Goal: Task Accomplishment & Management: Use online tool/utility

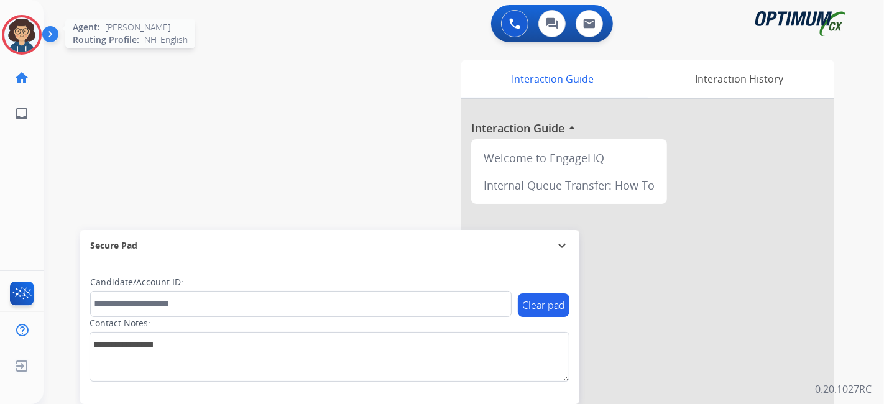
click at [21, 35] on img at bounding box center [21, 34] width 35 height 35
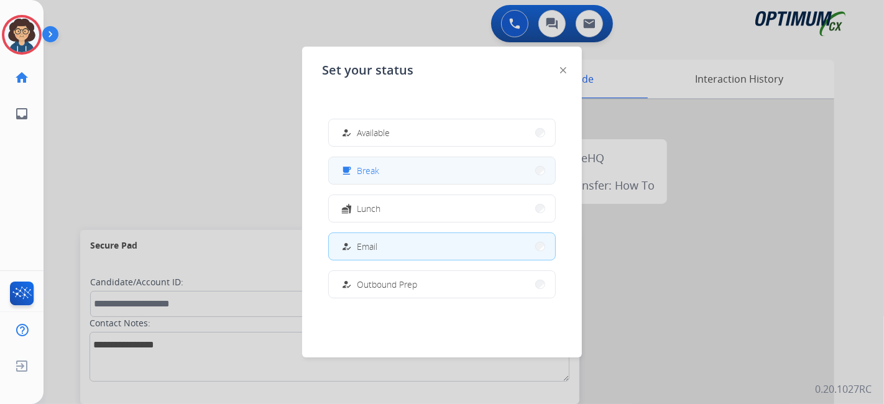
click at [393, 169] on button "free_breakfast Break" at bounding box center [442, 170] width 226 height 27
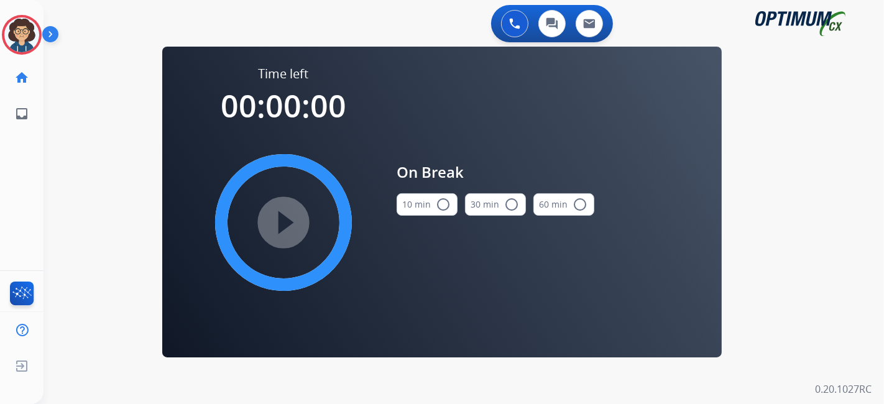
click at [442, 212] on mat-icon "radio_button_unchecked" at bounding box center [443, 204] width 15 height 15
click at [291, 215] on mat-icon "play_circle_filled" at bounding box center [283, 222] width 15 height 15
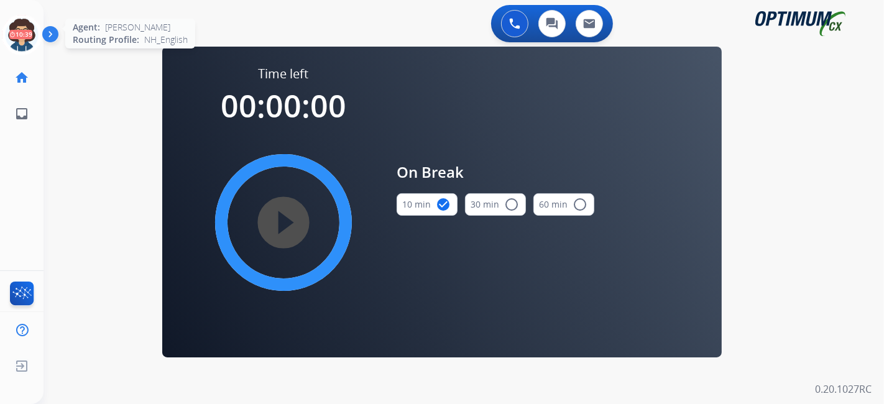
click at [17, 34] on icon at bounding box center [22, 35] width 40 height 40
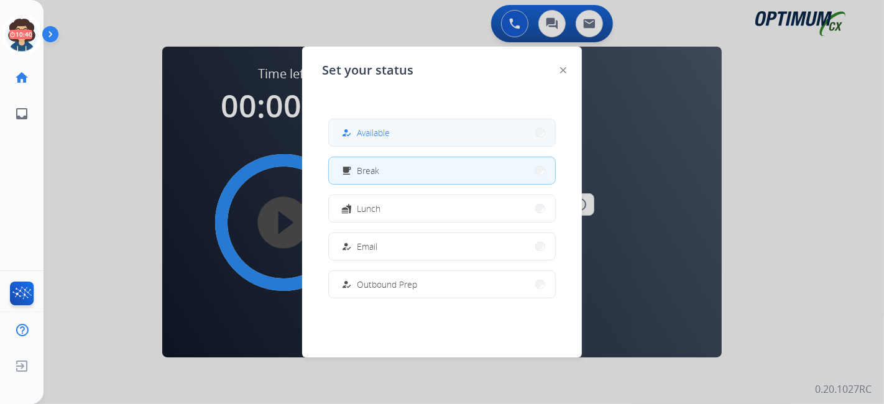
click at [376, 126] on span "Available" at bounding box center [373, 132] width 33 height 13
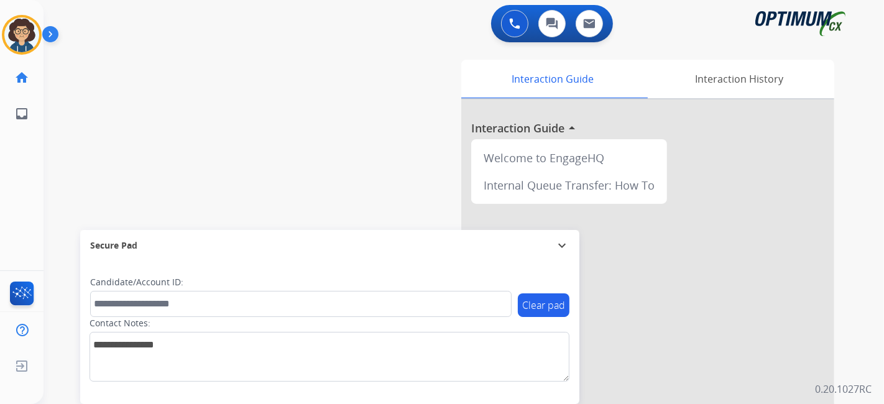
click at [320, 196] on div "swap_horiz Break voice bridge close_fullscreen Connect 3-Way Call merge_type Se…" at bounding box center [449, 304] width 811 height 519
click at [320, 181] on div "swap_horiz Break voice bridge close_fullscreen Connect 3-Way Call merge_type Se…" at bounding box center [449, 304] width 811 height 519
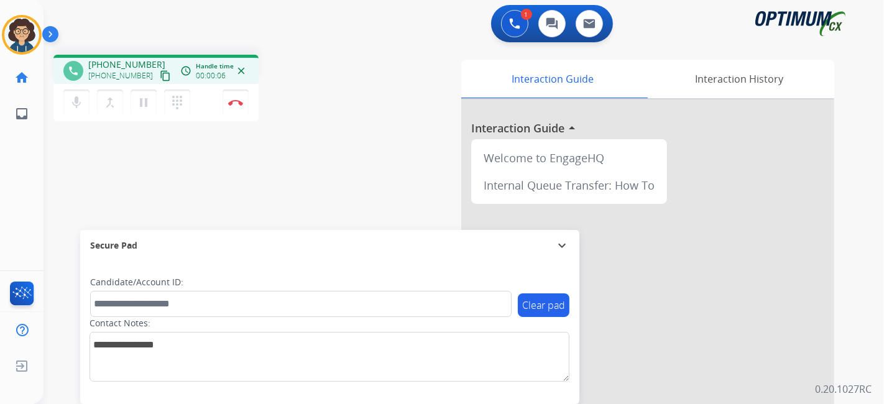
drag, startPoint x: 150, startPoint y: 78, endPoint x: 190, endPoint y: 95, distance: 42.9
click at [160, 78] on mat-icon "content_copy" at bounding box center [165, 75] width 11 height 11
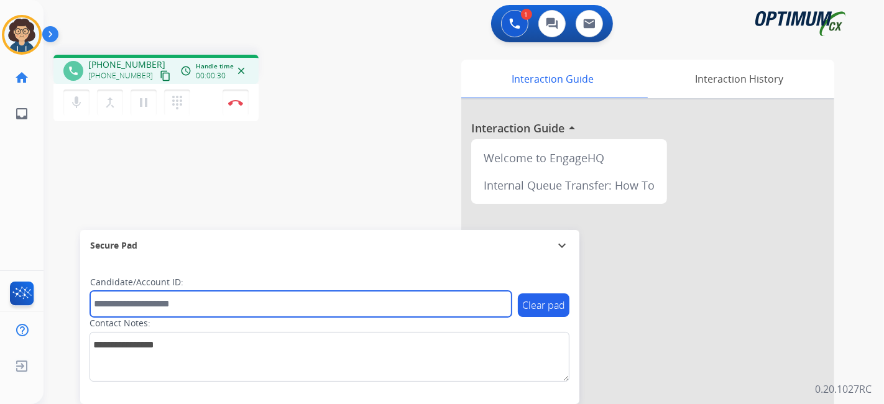
click at [210, 301] on input "text" at bounding box center [301, 304] width 422 height 26
paste input "*******"
type input "*******"
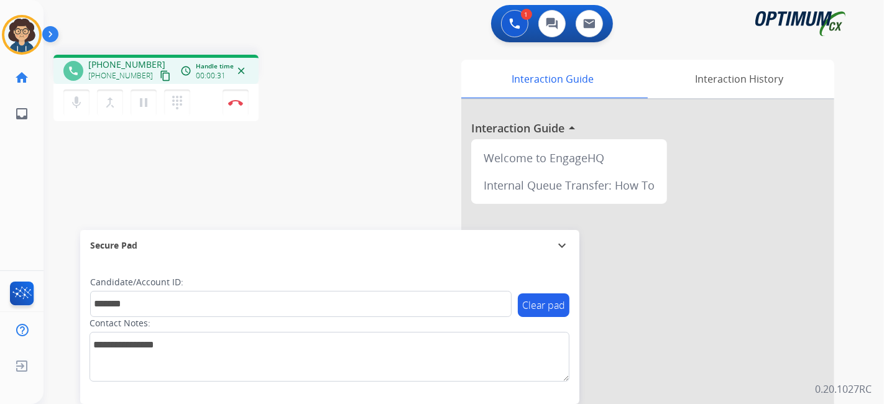
click at [315, 189] on div "phone [PHONE_NUMBER] [PHONE_NUMBER] content_copy access_time Call metrics Queue…" at bounding box center [449, 304] width 811 height 519
click at [866, 269] on div "1 Voice Interactions 0 Chat Interactions 0 Email Interactions phone [PHONE_NUMB…" at bounding box center [464, 202] width 841 height 404
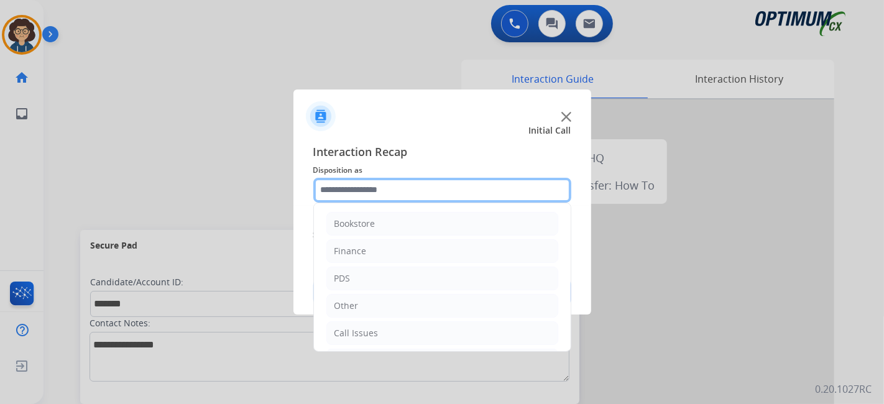
click at [427, 187] on input "text" at bounding box center [442, 190] width 258 height 25
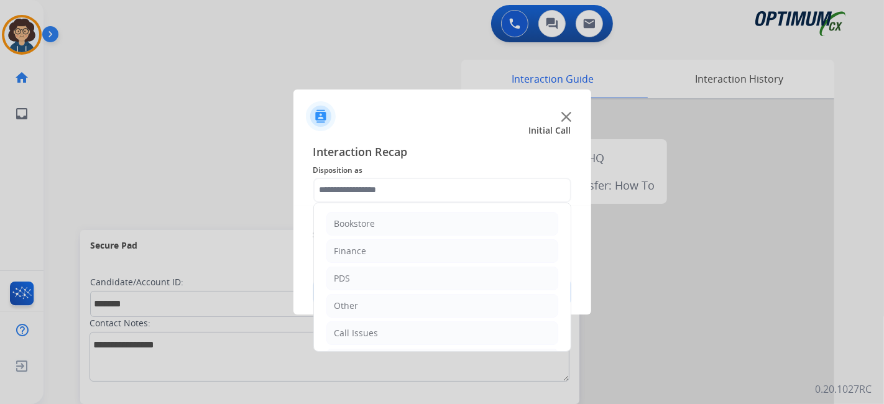
drag, startPoint x: 434, startPoint y: 280, endPoint x: 535, endPoint y: 264, distance: 102.0
click at [438, 279] on li "PDS" at bounding box center [442, 279] width 232 height 24
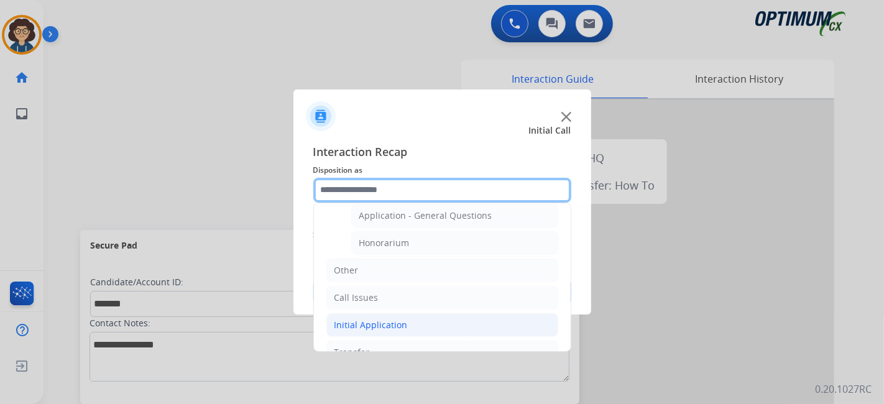
scroll to position [394, 0]
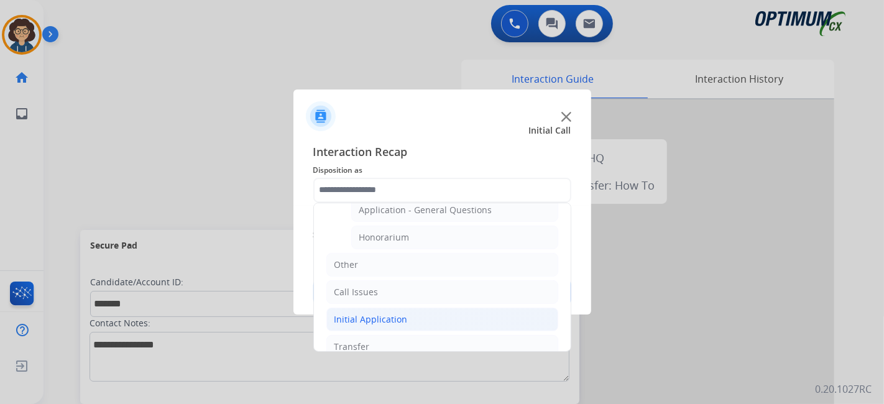
click at [527, 318] on li "Initial Application" at bounding box center [442, 320] width 232 height 24
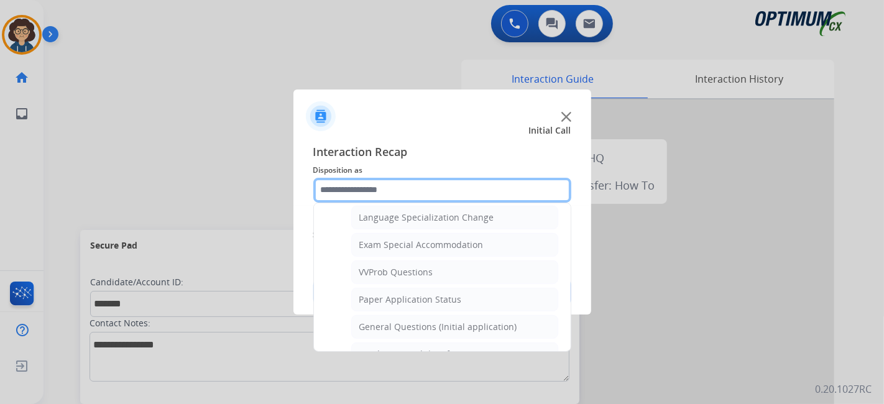
scroll to position [627, 0]
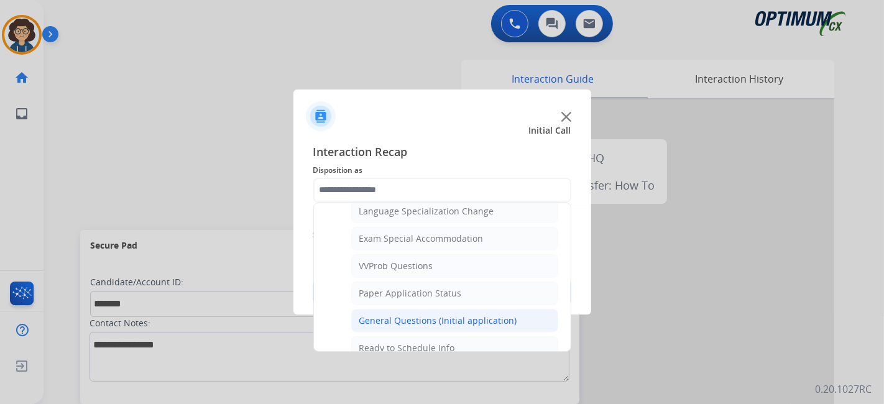
click at [491, 309] on li "General Questions (Initial application)" at bounding box center [454, 321] width 207 height 24
type input "**********"
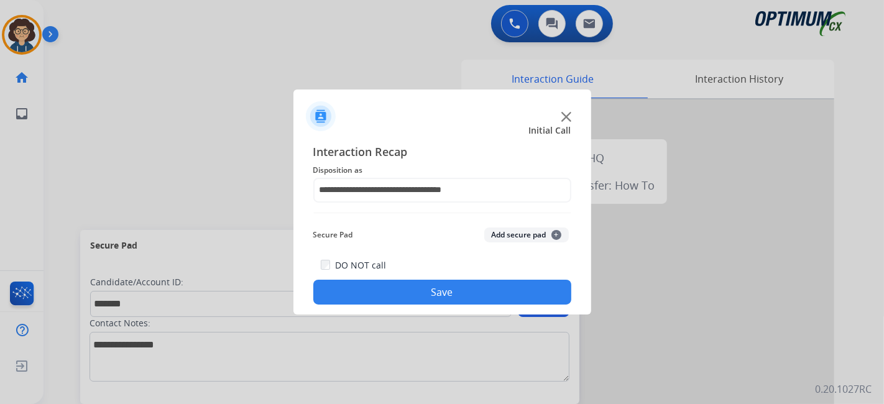
click at [524, 239] on button "Add secure pad +" at bounding box center [526, 235] width 85 height 15
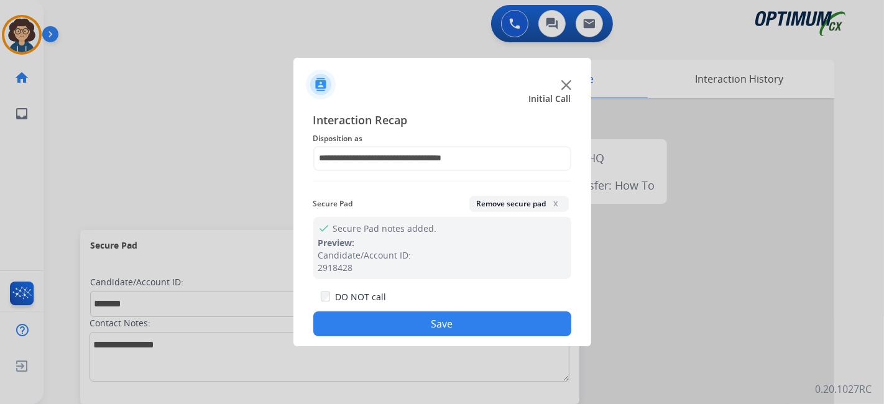
drag, startPoint x: 476, startPoint y: 326, endPoint x: 336, endPoint y: 11, distance: 344.1
click at [474, 326] on button "Save" at bounding box center [442, 324] width 258 height 25
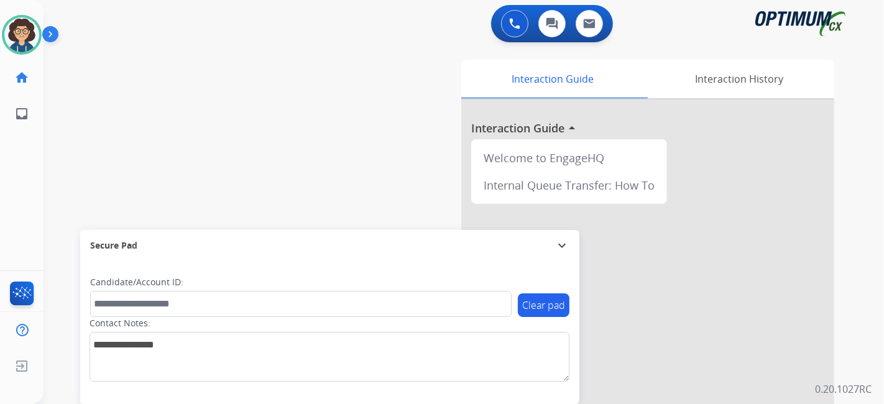
drag, startPoint x: 884, startPoint y: 282, endPoint x: 881, endPoint y: 253, distance: 29.3
click at [884, 279] on div "0 Voice Interactions 0 Chat Interactions 0 Email Interactions swap_horiz Break …" at bounding box center [464, 202] width 841 height 404
click at [869, 145] on div "0 Voice Interactions 0 Chat Interactions 0 Email Interactions swap_horiz Break …" at bounding box center [464, 202] width 841 height 404
click at [858, 260] on div "0 Voice Interactions 0 Chat Interactions 0 Email Interactions swap_horiz Break …" at bounding box center [464, 202] width 841 height 404
click at [282, 163] on div "swap_horiz Break voice bridge close_fullscreen Connect 3-Way Call merge_type Se…" at bounding box center [449, 304] width 811 height 519
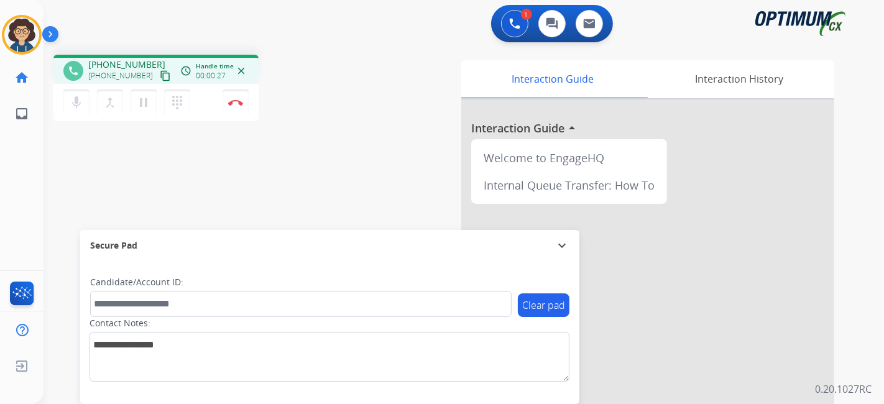
click at [160, 77] on mat-icon "content_copy" at bounding box center [165, 75] width 11 height 11
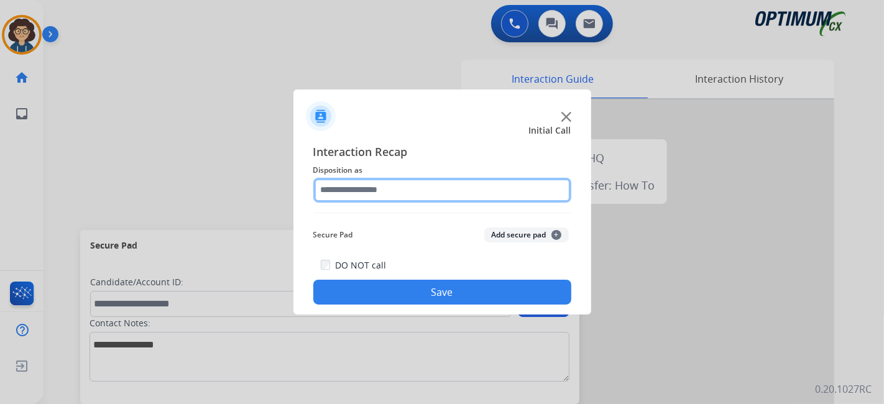
click at [466, 191] on input "text" at bounding box center [442, 190] width 258 height 25
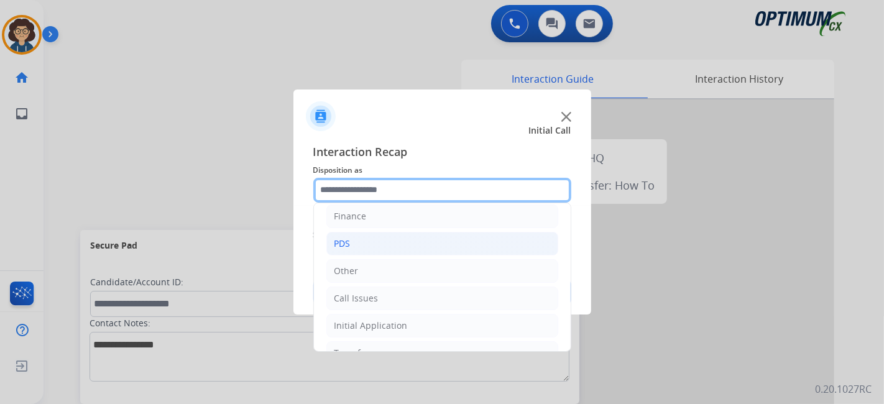
scroll to position [81, 0]
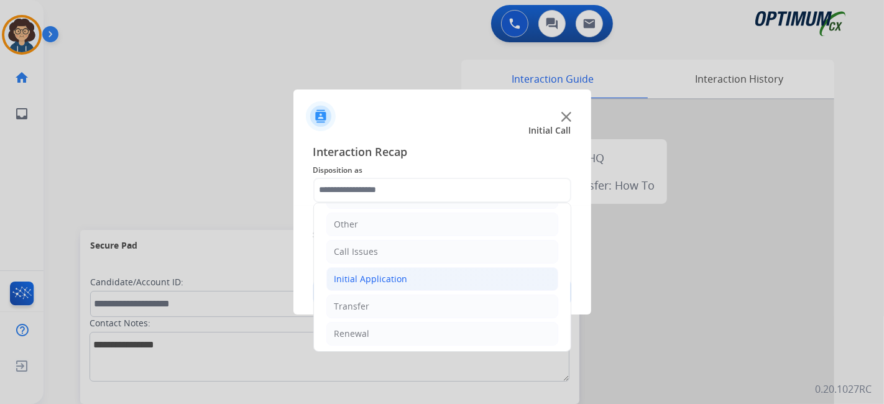
click at [428, 284] on li "Initial Application" at bounding box center [442, 279] width 232 height 24
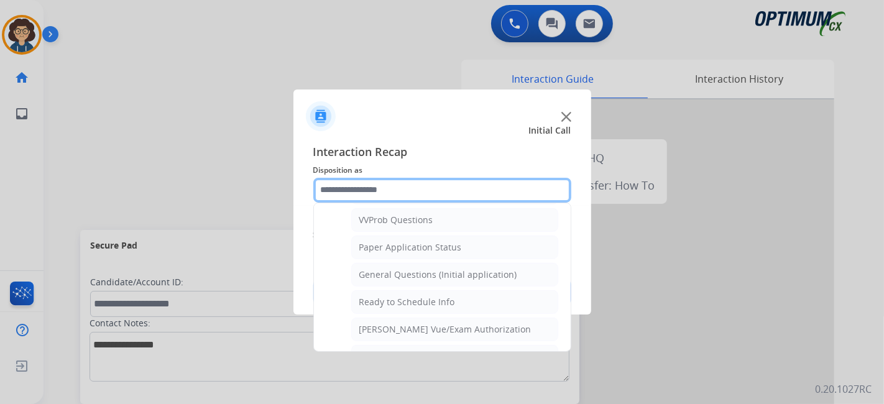
scroll to position [682, 0]
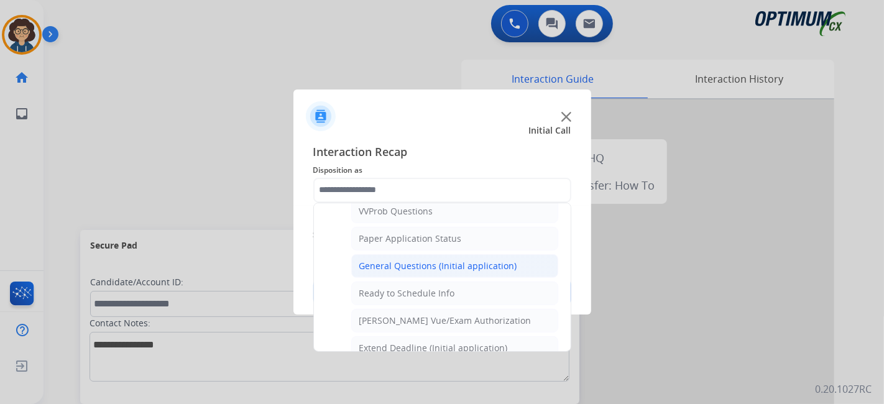
click at [481, 260] on div "General Questions (Initial application)" at bounding box center [438, 266] width 158 height 12
type input "**********"
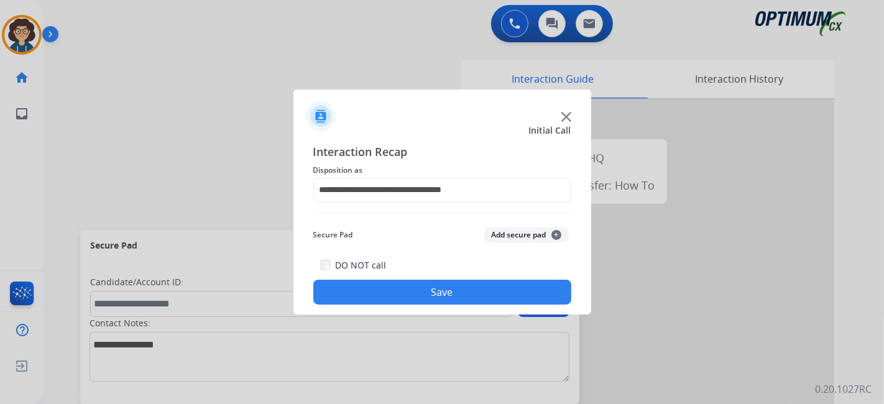
click at [450, 294] on button "Save" at bounding box center [442, 292] width 258 height 25
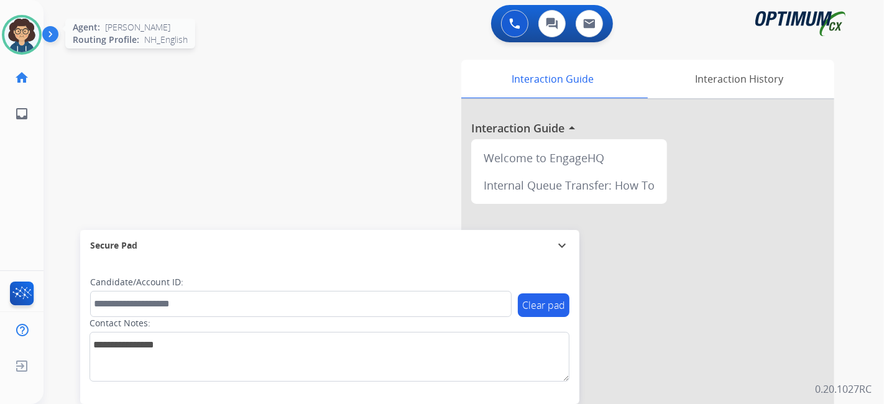
click at [19, 24] on img at bounding box center [21, 34] width 35 height 35
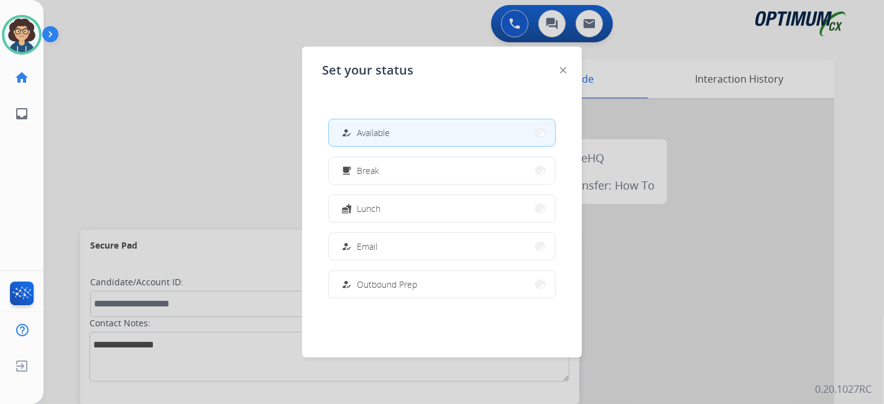
click at [392, 216] on button "fastfood Lunch" at bounding box center [442, 208] width 226 height 27
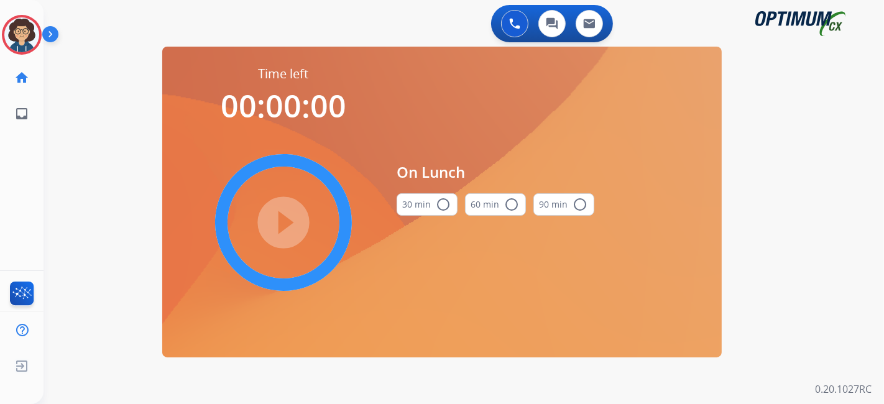
click at [417, 208] on button "30 min radio_button_unchecked" at bounding box center [427, 204] width 61 height 22
click at [276, 227] on mat-icon "play_circle_filled" at bounding box center [283, 222] width 15 height 15
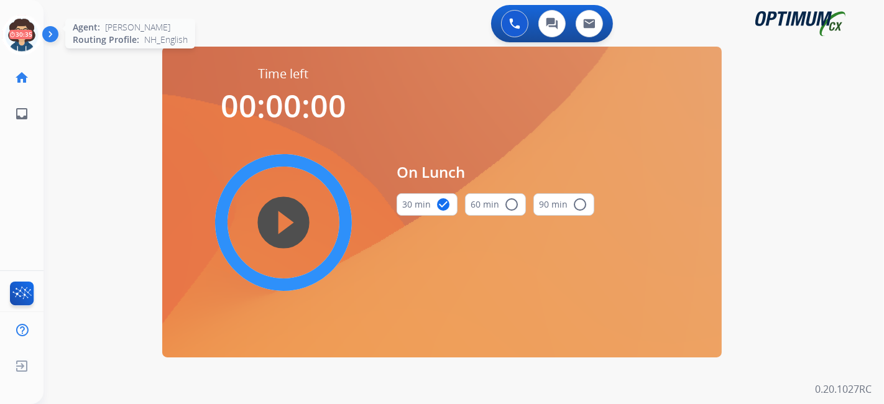
click at [12, 38] on icon at bounding box center [22, 35] width 40 height 40
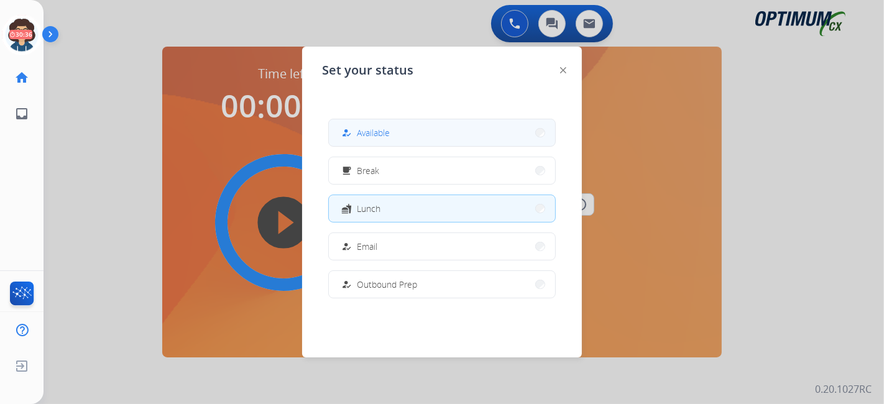
click at [379, 130] on span "Available" at bounding box center [373, 132] width 33 height 13
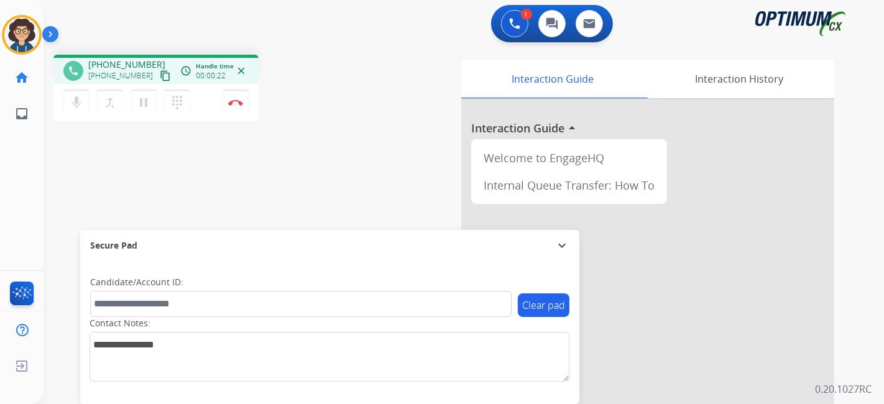
click at [160, 75] on mat-icon "content_copy" at bounding box center [165, 75] width 11 height 11
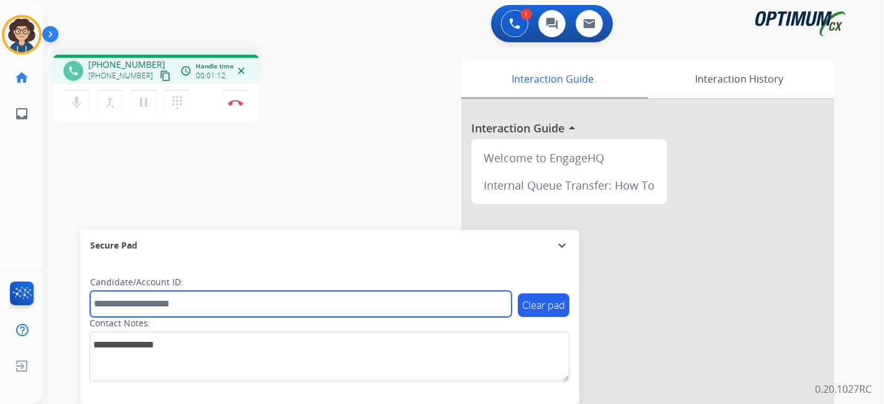
click at [183, 315] on input "text" at bounding box center [301, 304] width 422 height 26
paste input "**********"
type input "**********"
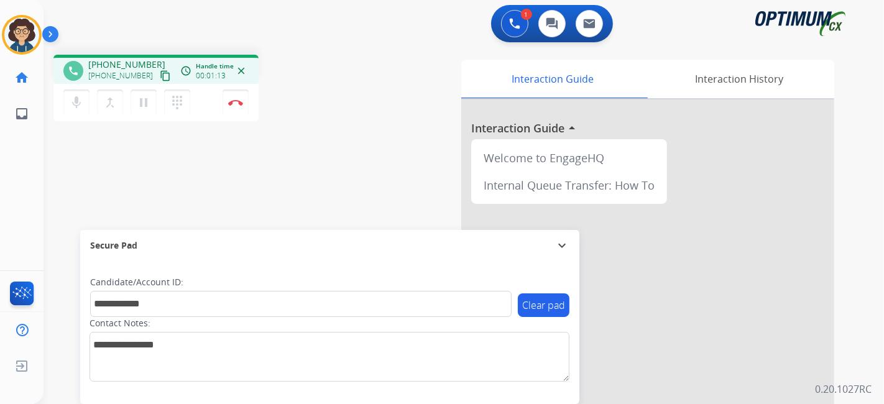
drag, startPoint x: 254, startPoint y: 188, endPoint x: 259, endPoint y: 136, distance: 53.1
click at [255, 189] on div "**********" at bounding box center [449, 304] width 811 height 519
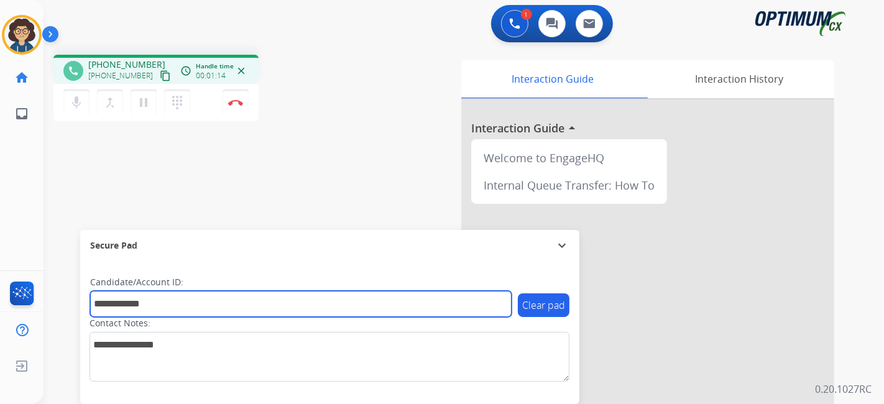
drag, startPoint x: 181, startPoint y: 305, endPoint x: 51, endPoint y: 296, distance: 130.3
click at [51, 296] on div "**********" at bounding box center [449, 304] width 811 height 519
click at [183, 312] on input "text" at bounding box center [301, 304] width 422 height 26
paste input "*******"
type input "*******"
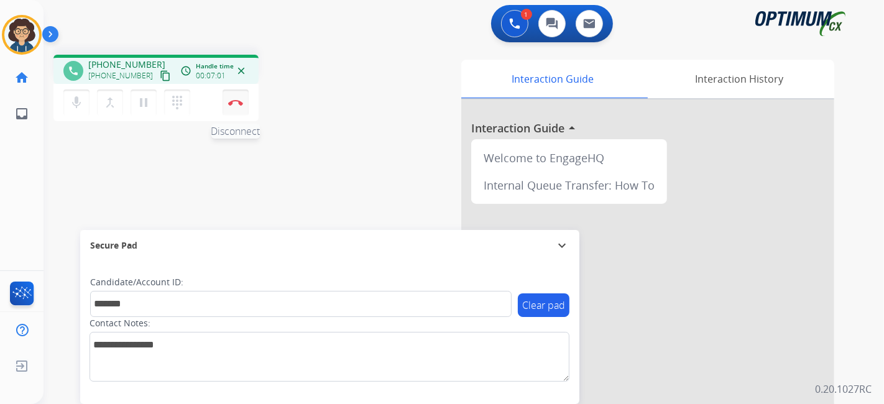
click at [245, 106] on button "Disconnect" at bounding box center [236, 103] width 26 height 26
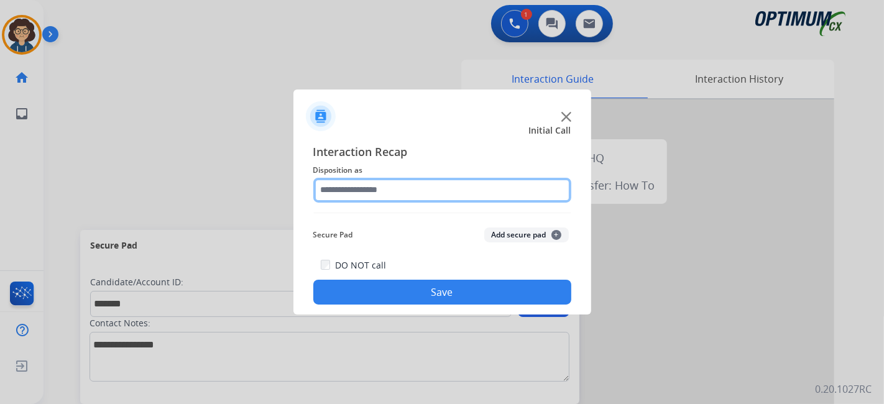
click at [443, 198] on input "text" at bounding box center [442, 190] width 258 height 25
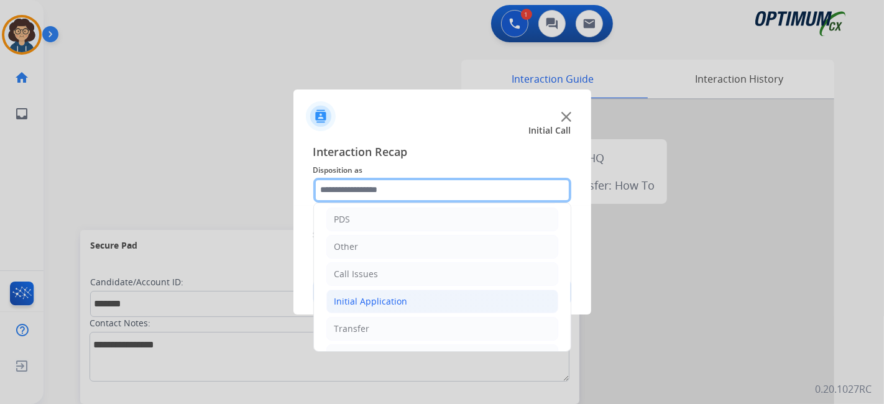
scroll to position [81, 0]
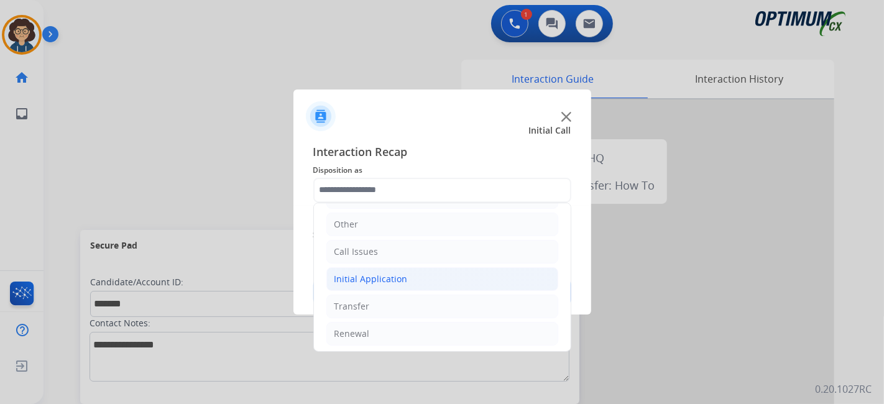
click at [430, 276] on li "Initial Application" at bounding box center [442, 279] width 232 height 24
drag, startPoint x: 561, startPoint y: 231, endPoint x: 566, endPoint y: 254, distance: 23.5
click at [566, 266] on div "Bookstore Finance PDS Other Call Issues Initial Application Credential Resend (…" at bounding box center [442, 277] width 258 height 149
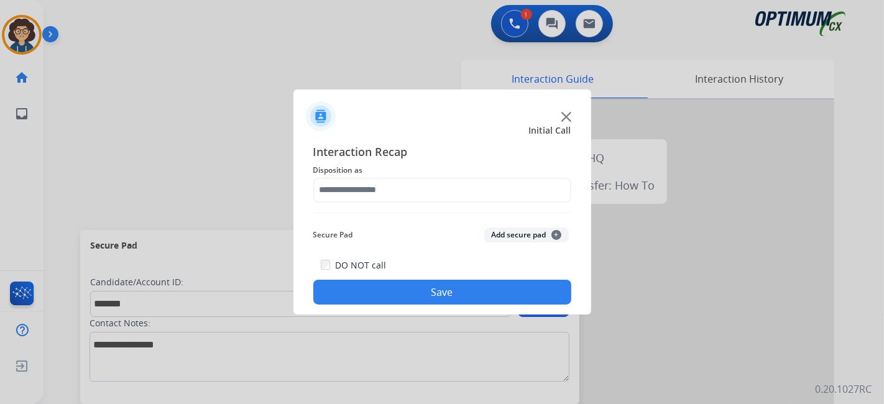
drag, startPoint x: 565, startPoint y: 237, endPoint x: 563, endPoint y: 264, distance: 26.9
click at [565, 263] on div "Interaction Recap Disposition as Secure Pad Add secure pad + DO NOT call Save" at bounding box center [442, 224] width 258 height 162
click at [525, 237] on button "Add secure pad +" at bounding box center [526, 235] width 85 height 15
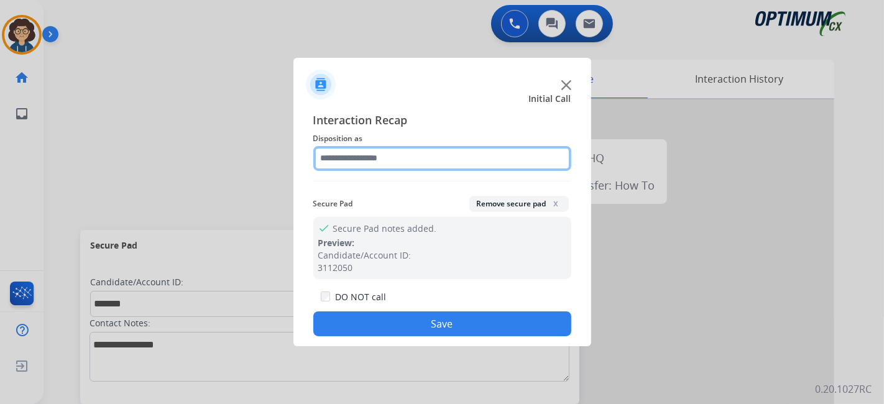
click at [509, 164] on input "text" at bounding box center [442, 158] width 258 height 25
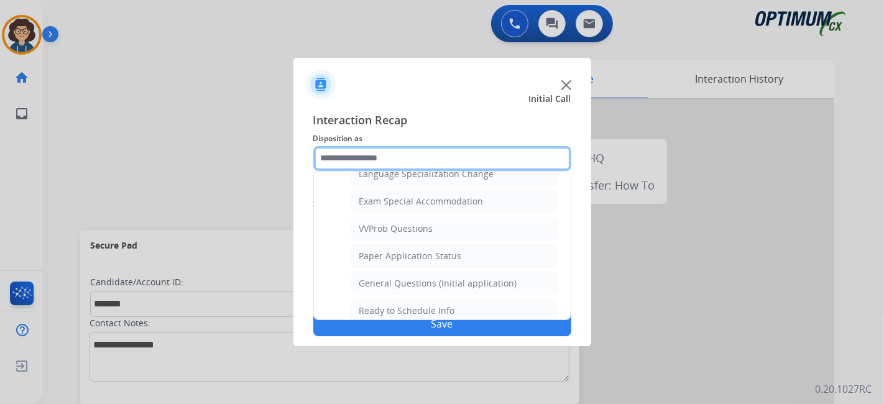
scroll to position [643, 0]
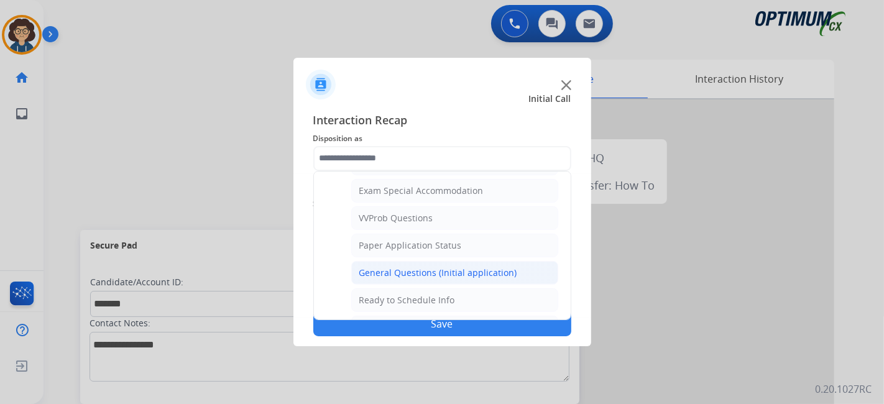
click at [469, 267] on div "General Questions (Initial application)" at bounding box center [438, 273] width 158 height 12
type input "**********"
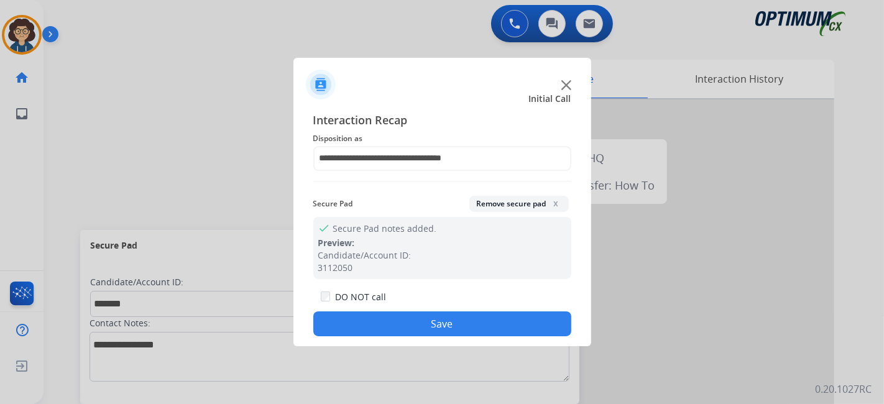
click at [446, 317] on button "Save" at bounding box center [442, 324] width 258 height 25
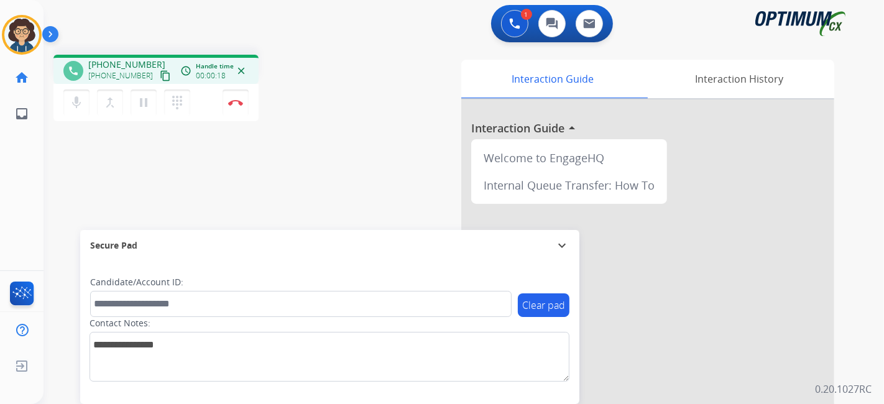
click at [160, 76] on mat-icon "content_copy" at bounding box center [165, 75] width 11 height 11
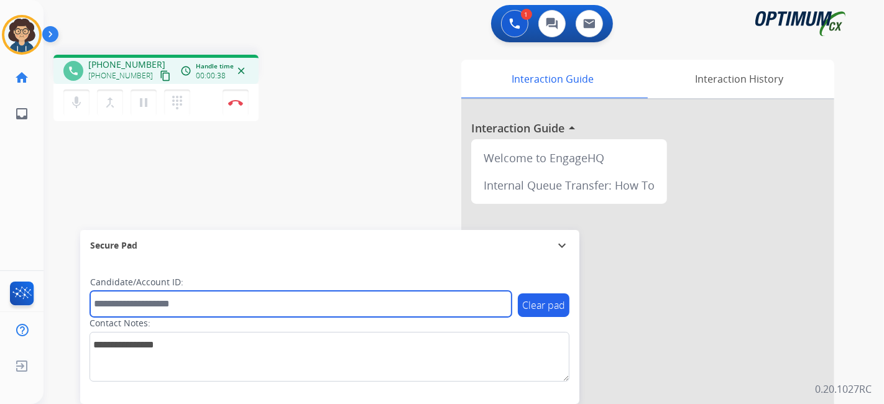
click at [223, 303] on input "text" at bounding box center [301, 304] width 422 height 26
paste input "*******"
type input "*******"
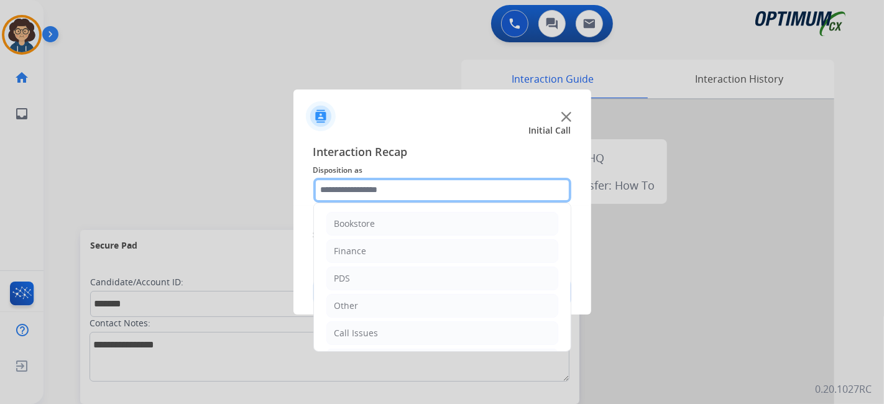
click at [358, 195] on input "text" at bounding box center [442, 190] width 258 height 25
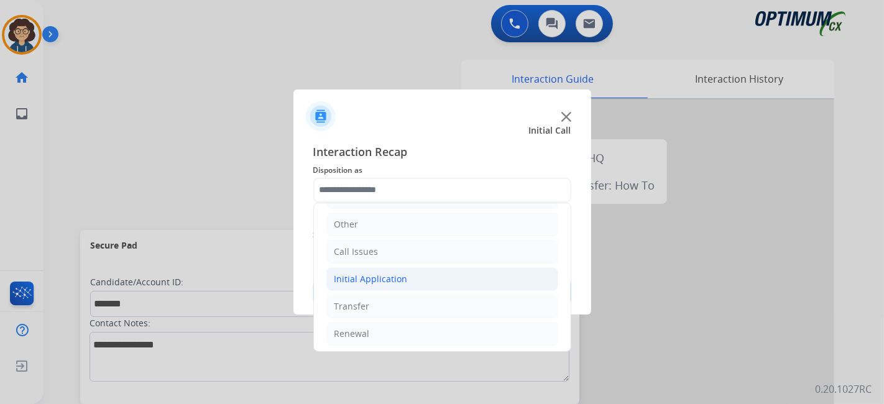
click at [402, 276] on div "Initial Application" at bounding box center [371, 279] width 73 height 12
click at [469, 280] on li "Initial Application" at bounding box center [442, 279] width 232 height 24
click at [374, 330] on li "Renewal" at bounding box center [442, 334] width 232 height 24
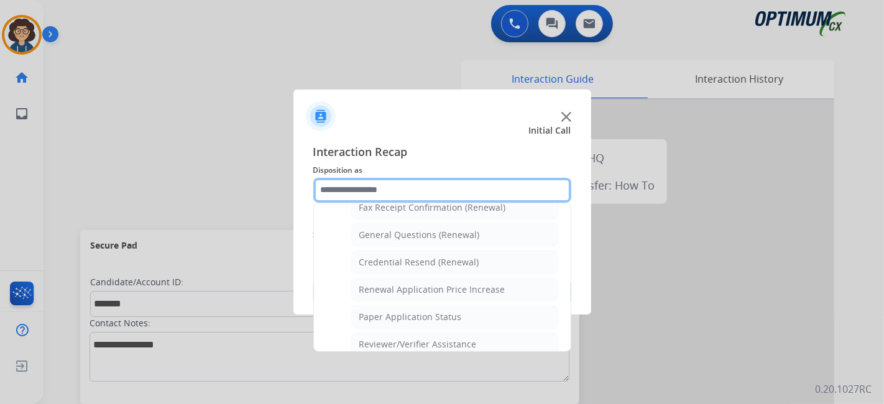
scroll to position [347, 0]
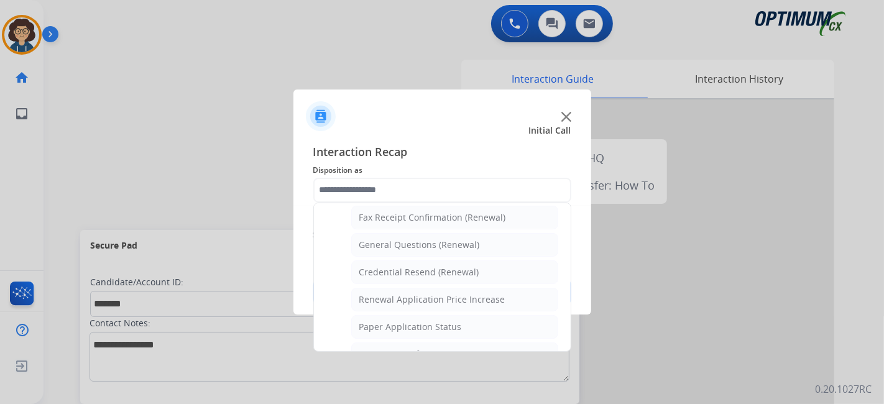
click at [466, 252] on ul "Names Change Questions/Assistance (Renewal) Extend Deadline (Renewal) Applicati…" at bounding box center [442, 280] width 232 height 392
click at [469, 242] on div "General Questions (Renewal)" at bounding box center [419, 245] width 121 height 12
type input "**********"
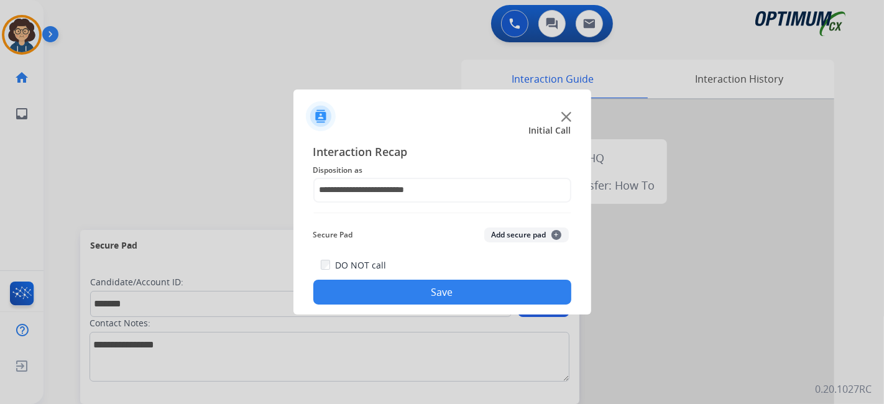
click at [509, 241] on button "Add secure pad +" at bounding box center [526, 235] width 85 height 15
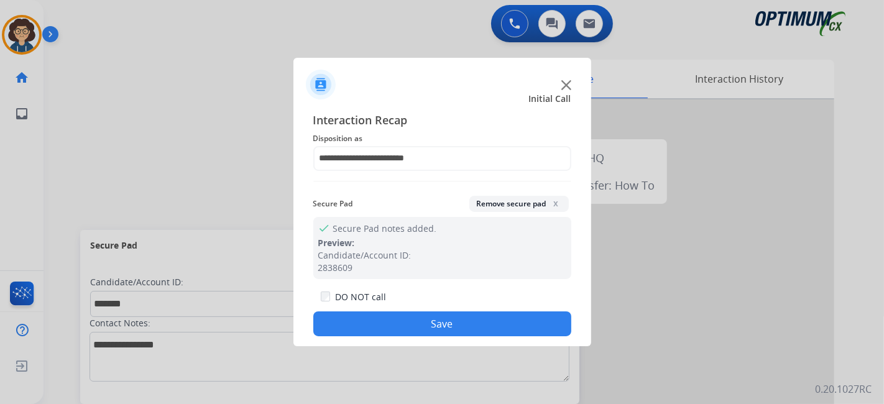
drag, startPoint x: 430, startPoint y: 330, endPoint x: 337, endPoint y: 22, distance: 320.9
click at [426, 324] on button "Save" at bounding box center [442, 324] width 258 height 25
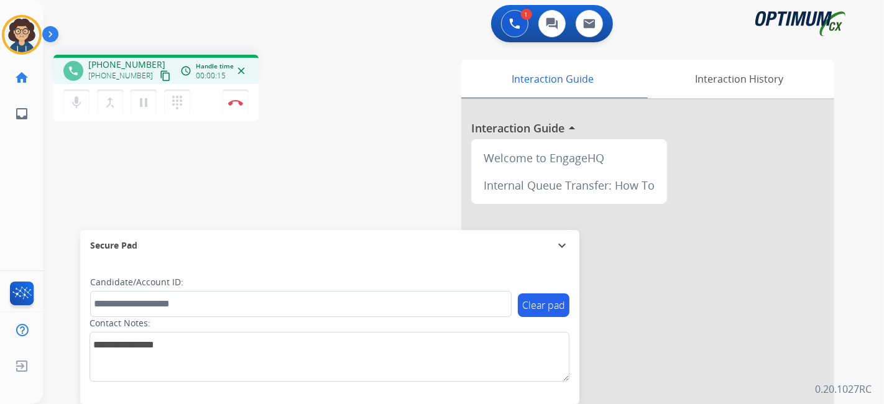
click at [159, 72] on div "[PHONE_NUMBER] content_copy" at bounding box center [130, 75] width 85 height 15
click at [160, 73] on mat-icon "content_copy" at bounding box center [165, 75] width 11 height 11
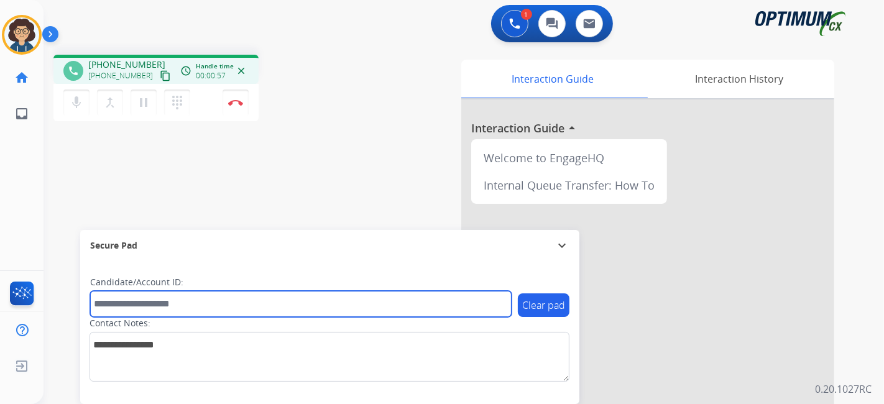
click at [239, 302] on input "text" at bounding box center [301, 304] width 422 height 26
paste input "*******"
type input "*******"
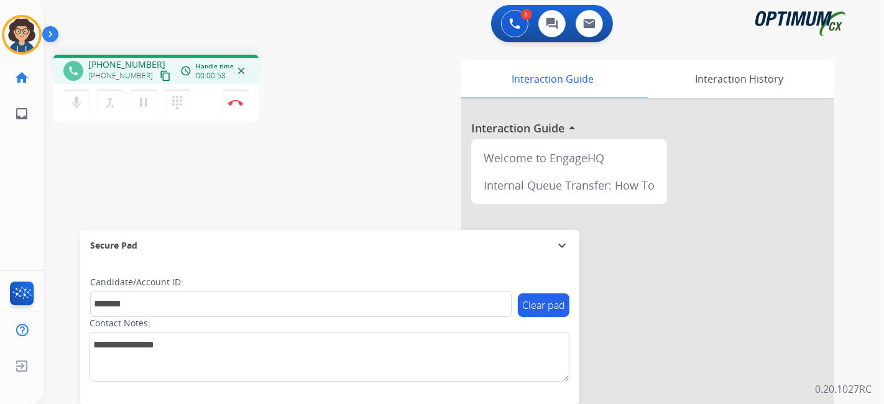
click at [303, 196] on div "phone [PHONE_NUMBER] [PHONE_NUMBER] content_copy access_time Call metrics Queue…" at bounding box center [449, 304] width 811 height 519
click at [241, 104] on img at bounding box center [235, 102] width 15 height 6
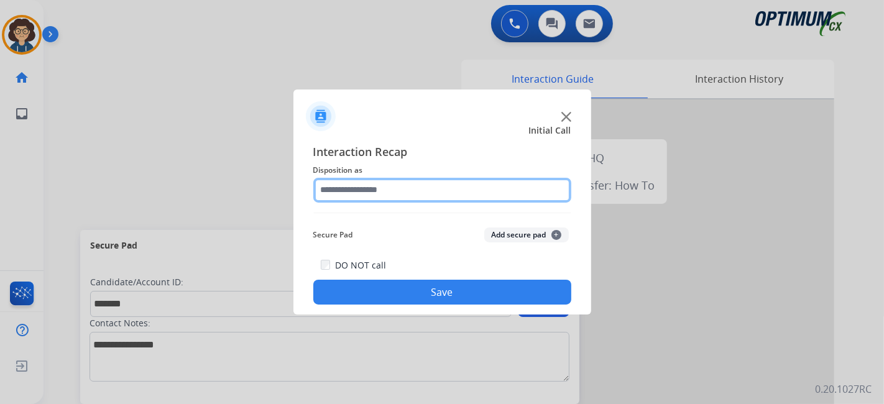
click at [502, 192] on input "text" at bounding box center [442, 190] width 258 height 25
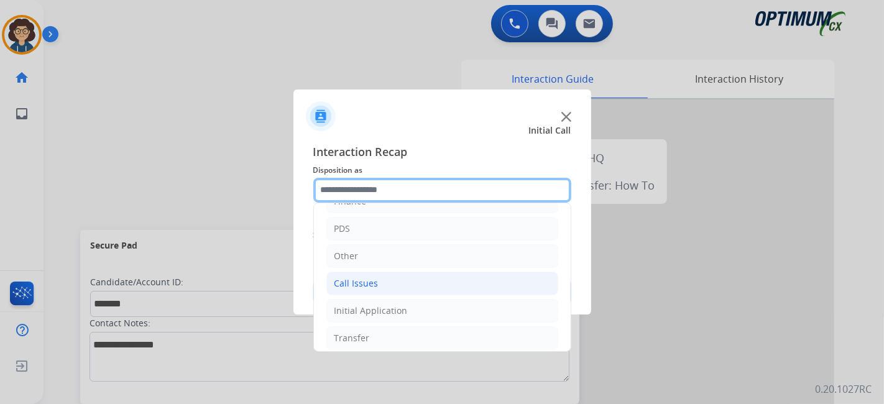
scroll to position [81, 0]
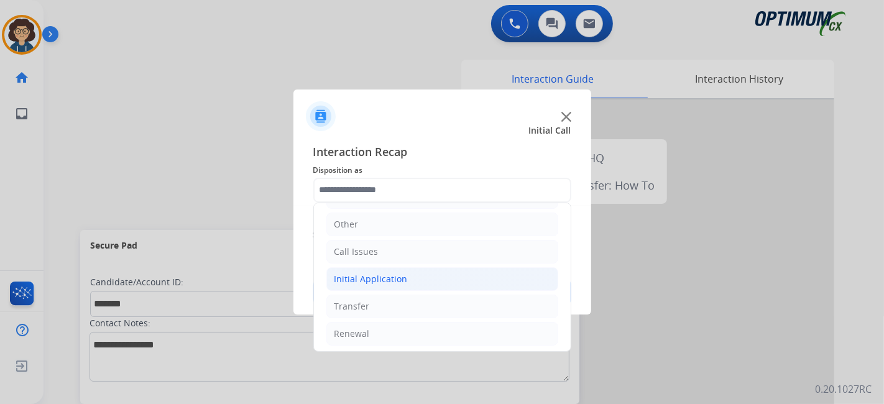
click at [450, 287] on li "Initial Application" at bounding box center [442, 279] width 232 height 24
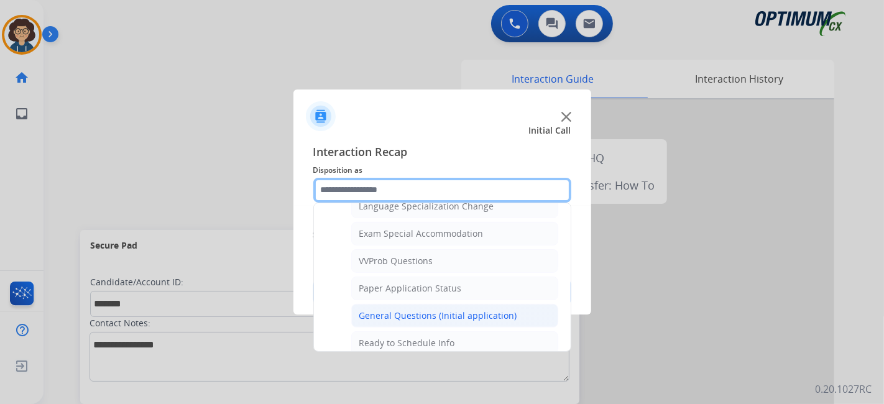
scroll to position [626, 0]
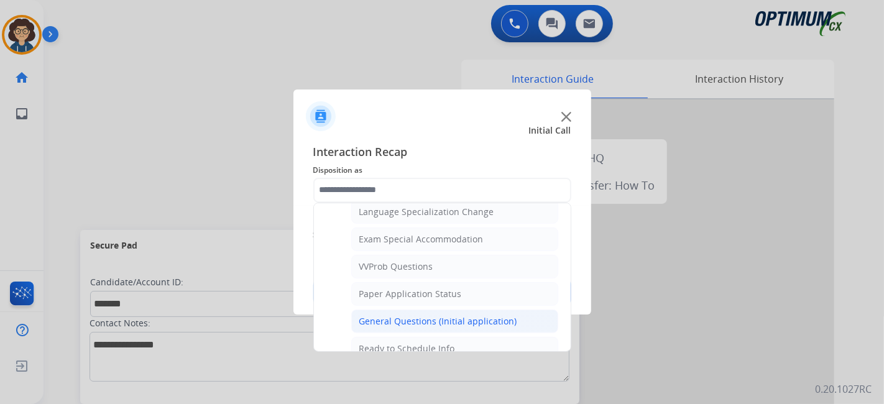
click at [491, 315] on div "General Questions (Initial application)" at bounding box center [438, 321] width 158 height 12
type input "**********"
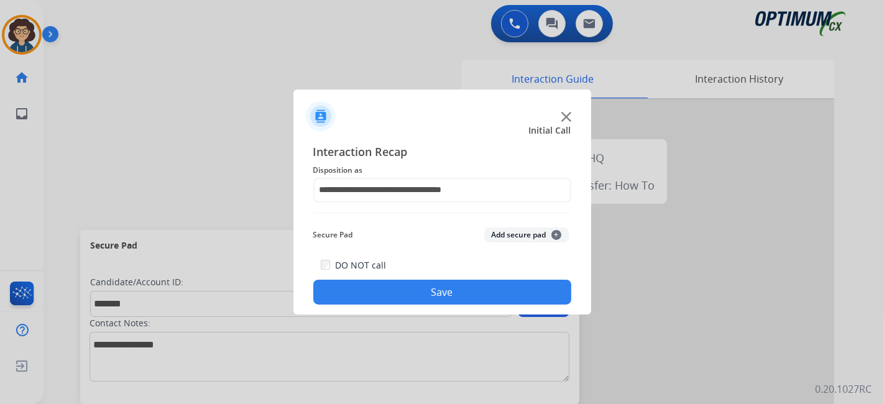
click at [513, 238] on button "Add secure pad +" at bounding box center [526, 235] width 85 height 15
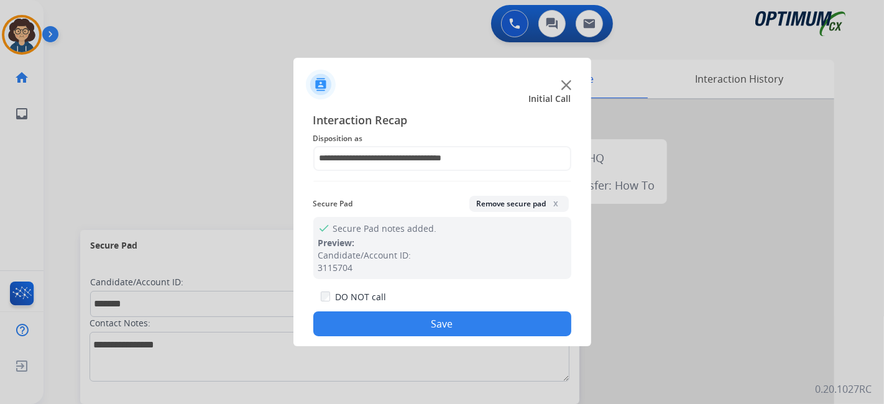
click at [465, 318] on button "Save" at bounding box center [442, 324] width 258 height 25
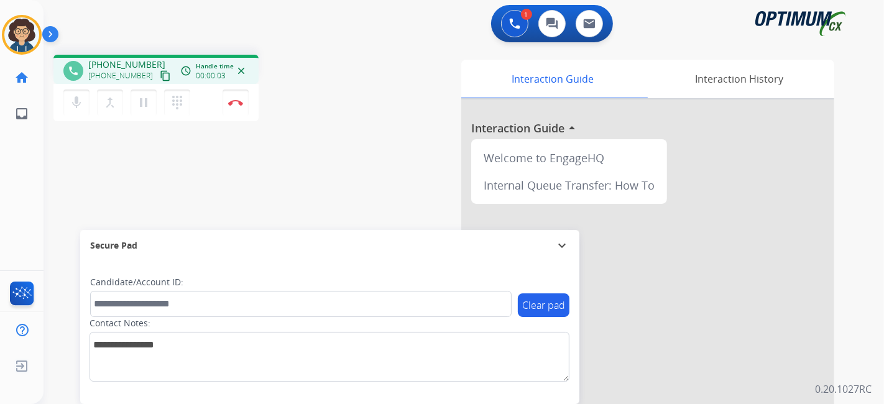
click at [160, 76] on mat-icon "content_copy" at bounding box center [165, 75] width 11 height 11
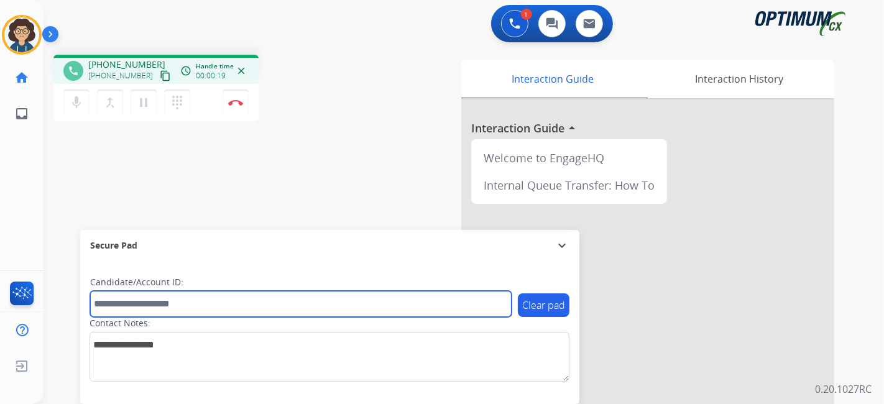
click at [187, 300] on input "text" at bounding box center [301, 304] width 422 height 26
paste input "*******"
type input "*******"
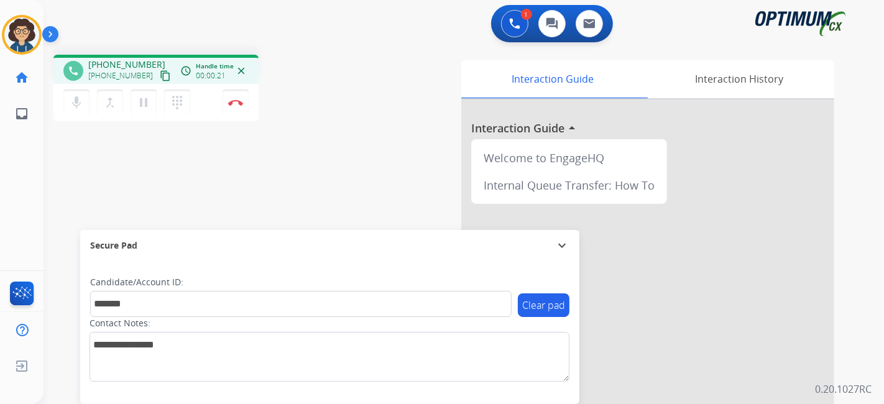
click at [259, 196] on div "phone [PHONE_NUMBER] [PHONE_NUMBER] content_copy access_time Call metrics Queue…" at bounding box center [449, 304] width 811 height 519
click at [371, 110] on div "phone [PHONE_NUMBER] [PHONE_NUMBER] content_copy access_time Call metrics Queue…" at bounding box center [449, 304] width 811 height 519
click at [234, 108] on button "Disconnect" at bounding box center [236, 103] width 26 height 26
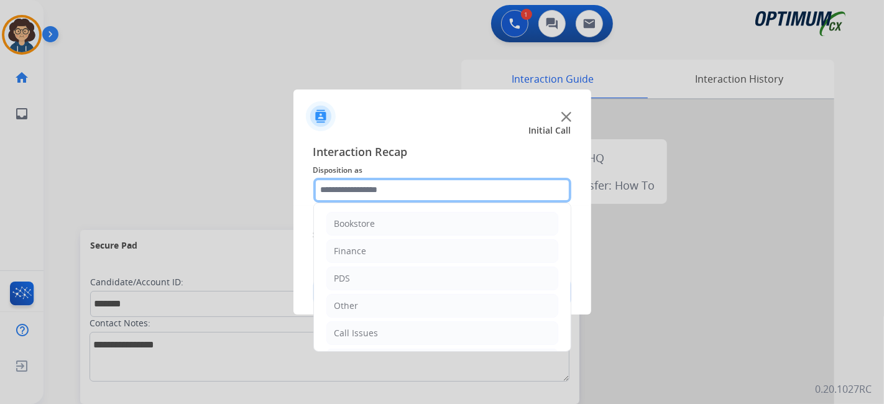
click at [515, 187] on input "text" at bounding box center [442, 190] width 258 height 25
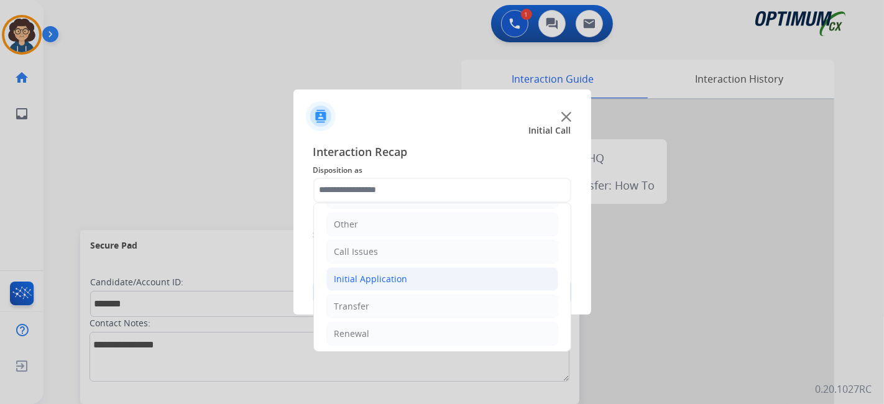
click at [473, 280] on li "Initial Application" at bounding box center [442, 279] width 232 height 24
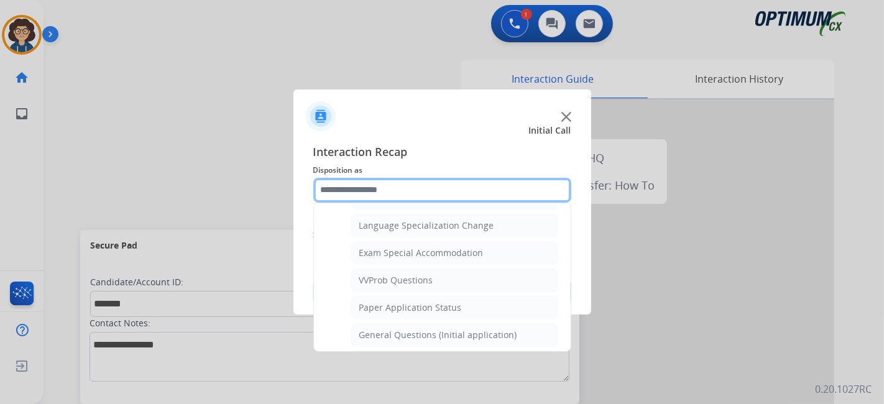
scroll to position [623, 0]
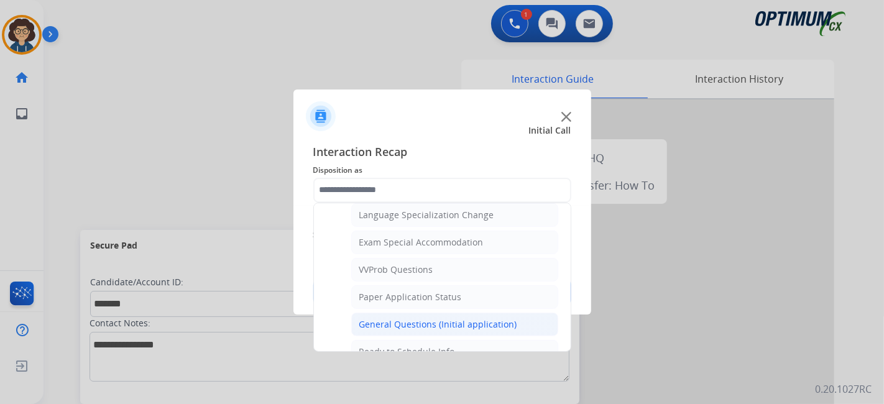
click at [473, 318] on div "General Questions (Initial application)" at bounding box center [438, 324] width 158 height 12
type input "**********"
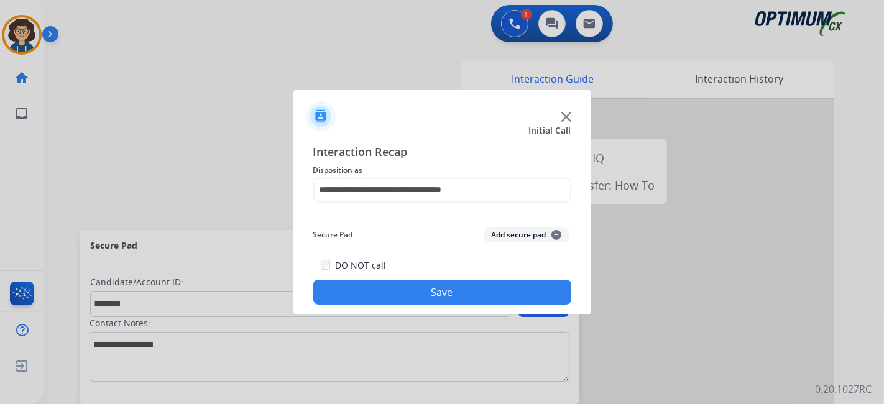
click at [537, 237] on button "Add secure pad +" at bounding box center [526, 235] width 85 height 15
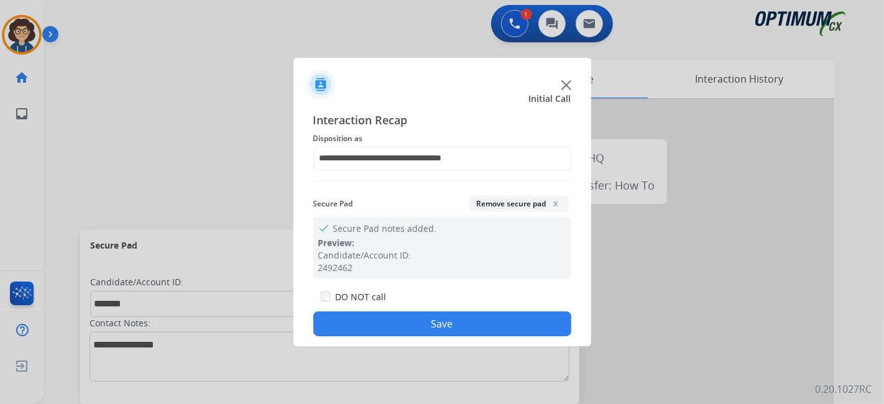
click at [483, 323] on button "Save" at bounding box center [442, 324] width 258 height 25
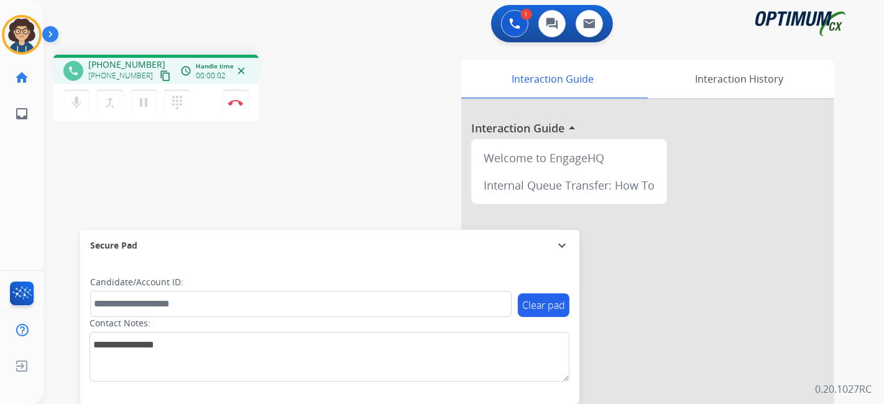
click at [160, 76] on mat-icon "content_copy" at bounding box center [165, 75] width 11 height 11
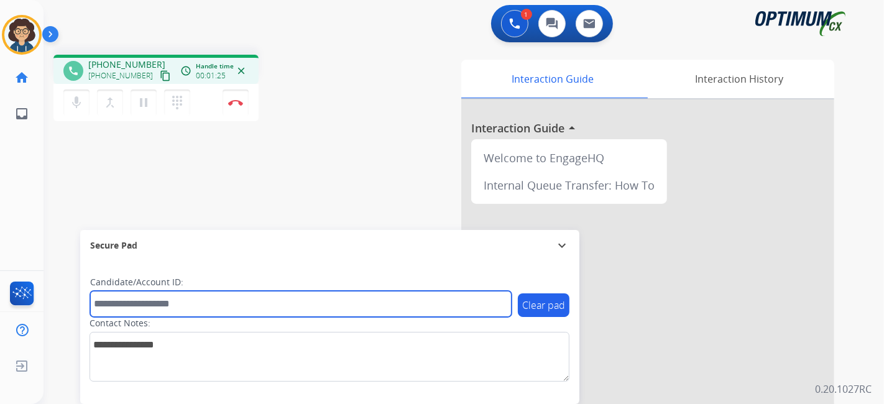
click at [169, 306] on input "text" at bounding box center [301, 304] width 422 height 26
paste input "*******"
type input "*******"
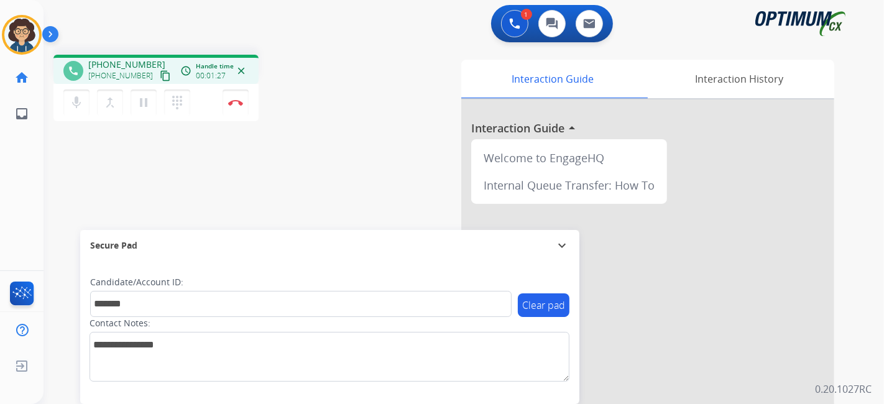
click at [238, 202] on div "phone [PHONE_NUMBER] [PHONE_NUMBER] content_copy access_time Call metrics Queue…" at bounding box center [449, 304] width 811 height 519
click at [242, 111] on button "Disconnect" at bounding box center [236, 103] width 26 height 26
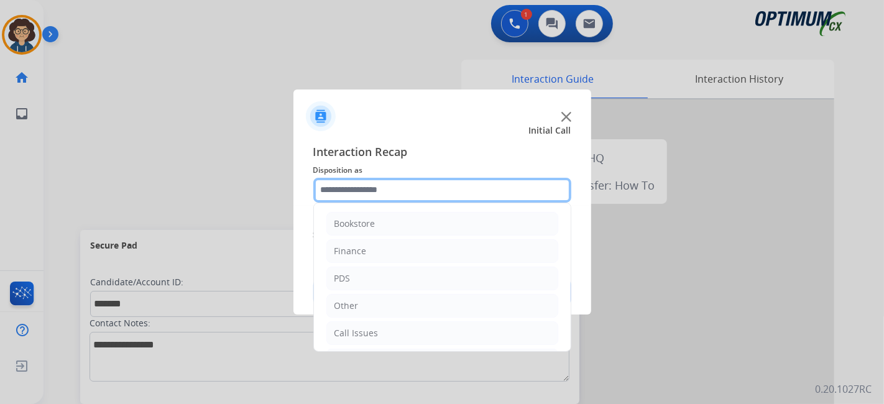
click at [383, 185] on input "text" at bounding box center [442, 190] width 258 height 25
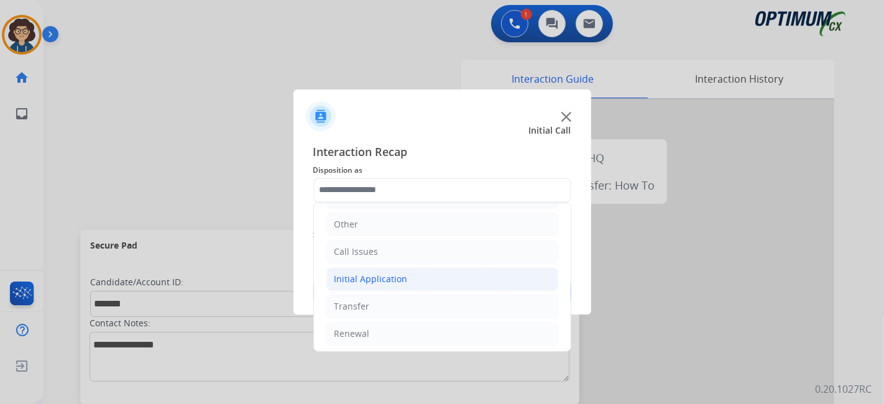
drag, startPoint x: 399, startPoint y: 280, endPoint x: 405, endPoint y: 279, distance: 6.9
click at [399, 279] on div "Initial Application" at bounding box center [371, 279] width 73 height 12
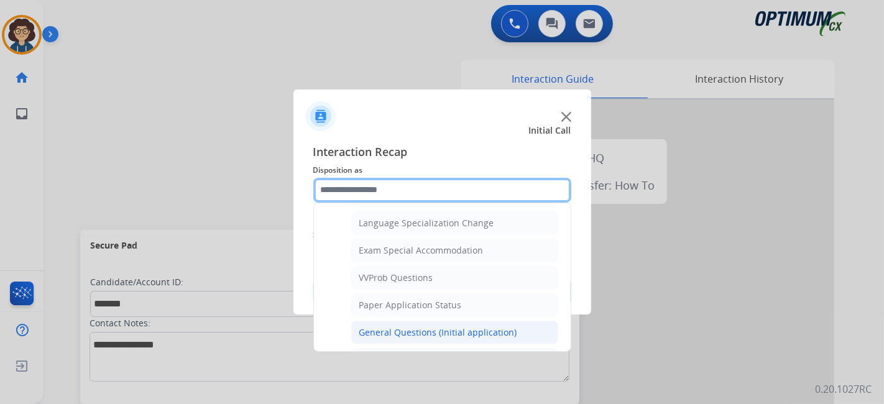
scroll to position [621, 0]
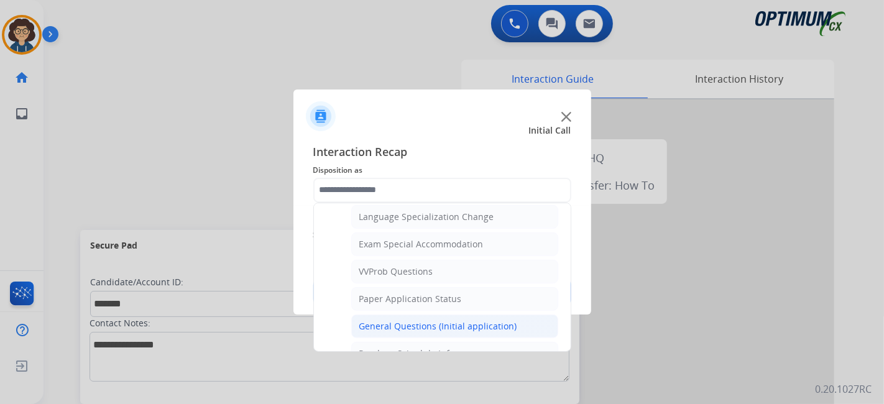
click at [522, 323] on li "General Questions (Initial application)" at bounding box center [454, 327] width 207 height 24
type input "**********"
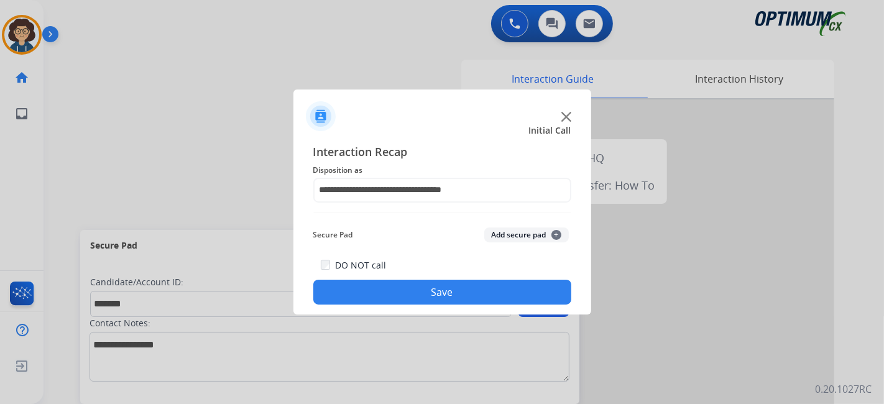
click at [529, 224] on div "Secure Pad Add secure pad +" at bounding box center [442, 235] width 258 height 25
click at [523, 244] on div "Secure Pad Add secure pad +" at bounding box center [442, 235] width 258 height 25
drag, startPoint x: 524, startPoint y: 230, endPoint x: 494, endPoint y: 297, distance: 73.7
click at [524, 231] on button "Add secure pad +" at bounding box center [526, 235] width 85 height 15
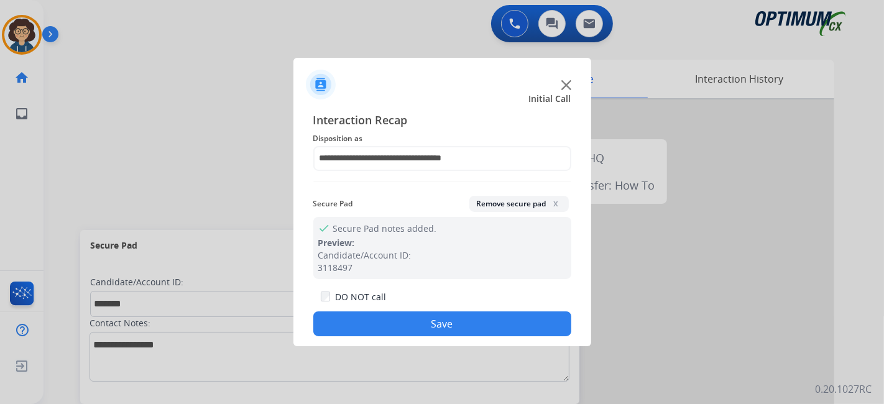
drag, startPoint x: 481, startPoint y: 315, endPoint x: 349, endPoint y: 63, distance: 284.3
click at [481, 313] on button "Save" at bounding box center [442, 324] width 258 height 25
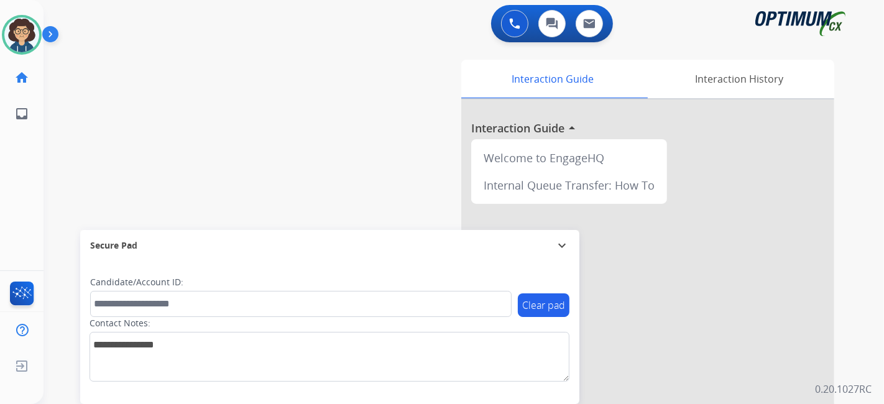
click at [297, 203] on div "swap_horiz Break voice bridge close_fullscreen Connect 3-Way Call merge_type Se…" at bounding box center [449, 304] width 811 height 519
click at [872, 274] on div "0 Voice Interactions 0 Chat Interactions 0 Email Interactions swap_horiz Break …" at bounding box center [464, 202] width 841 height 404
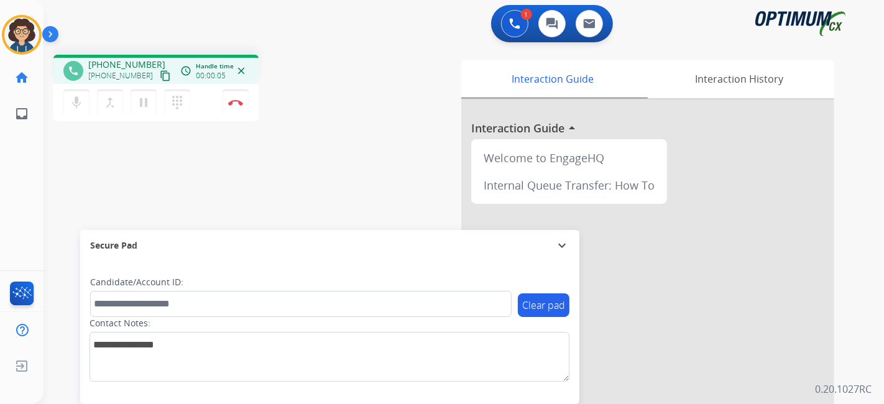
click at [160, 81] on mat-icon "content_copy" at bounding box center [165, 75] width 11 height 11
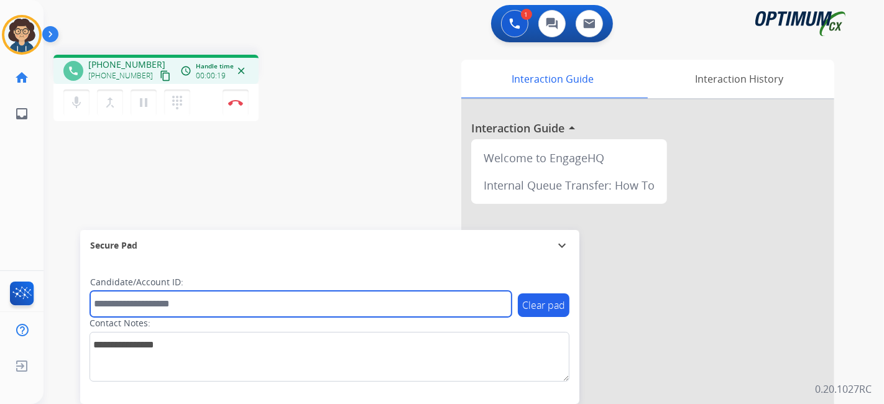
click at [221, 310] on input "text" at bounding box center [301, 304] width 422 height 26
paste input "*******"
type input "*******"
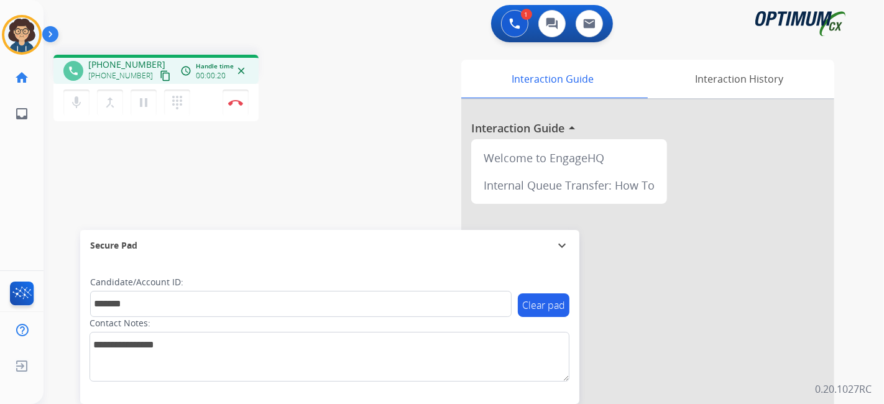
drag, startPoint x: 285, startPoint y: 197, endPoint x: 287, endPoint y: 188, distance: 9.7
click at [286, 193] on div "phone [PHONE_NUMBER] [PHONE_NUMBER] content_copy access_time Call metrics Queue…" at bounding box center [449, 304] width 811 height 519
drag, startPoint x: 337, startPoint y: 112, endPoint x: 300, endPoint y: 10, distance: 108.6
click at [336, 104] on div "phone [PHONE_NUMBER] [PHONE_NUMBER] content_copy access_time Call metrics Queue…" at bounding box center [209, 90] width 313 height 70
click at [351, 154] on div "phone [PHONE_NUMBER] [PHONE_NUMBER] content_copy access_time Call metrics Queue…" at bounding box center [449, 304] width 811 height 519
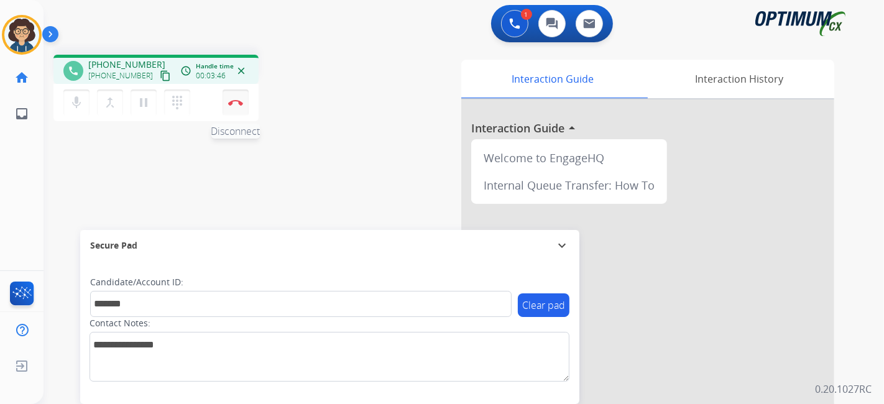
click at [236, 106] on button "Disconnect" at bounding box center [236, 103] width 26 height 26
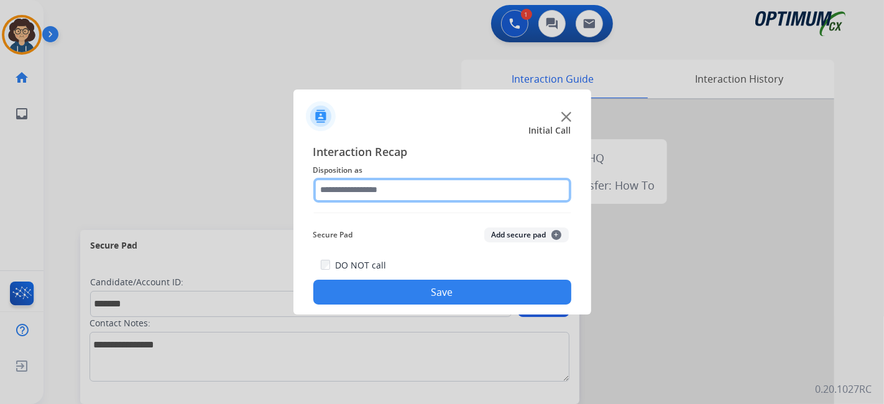
click at [464, 184] on input "text" at bounding box center [442, 190] width 258 height 25
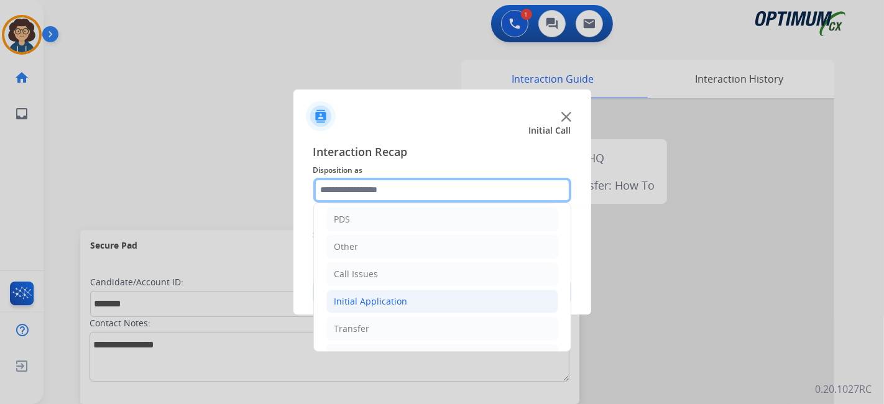
scroll to position [81, 0]
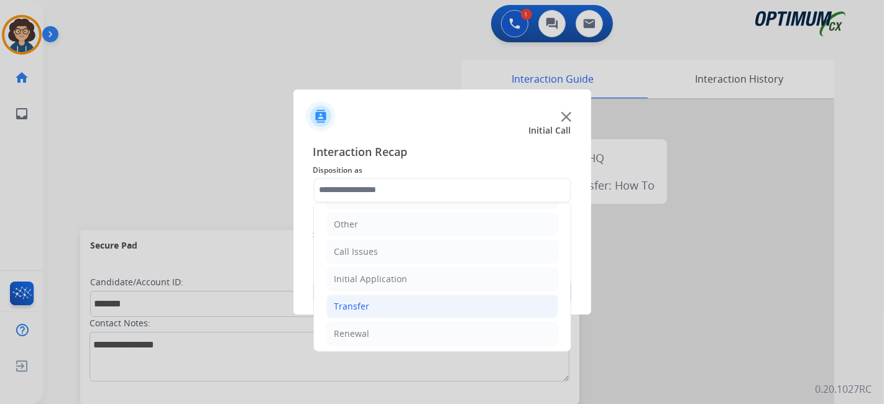
drag, startPoint x: 407, startPoint y: 329, endPoint x: 474, endPoint y: 310, distance: 70.5
click at [412, 330] on li "Renewal" at bounding box center [442, 334] width 232 height 24
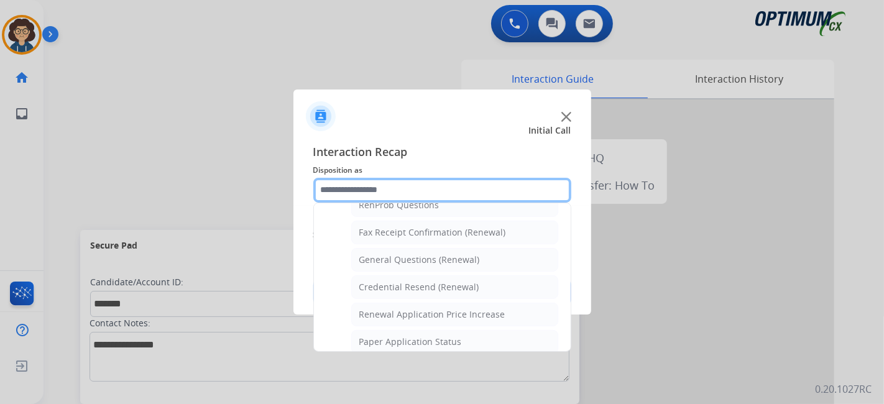
scroll to position [339, 0]
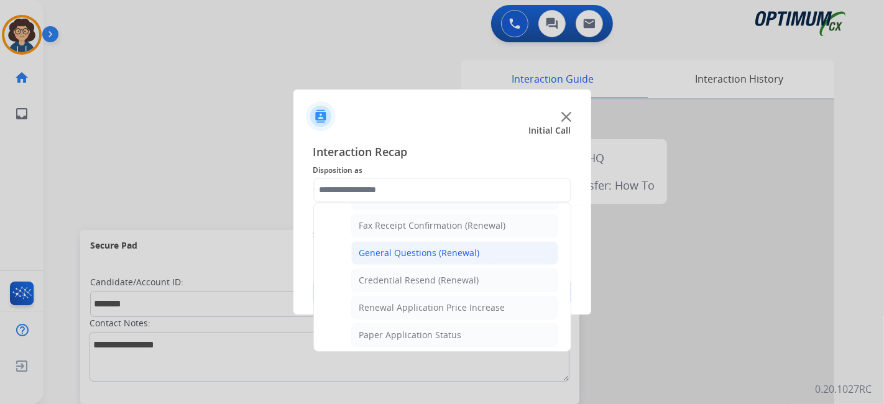
click at [494, 244] on li "General Questions (Renewal)" at bounding box center [454, 253] width 207 height 24
type input "**********"
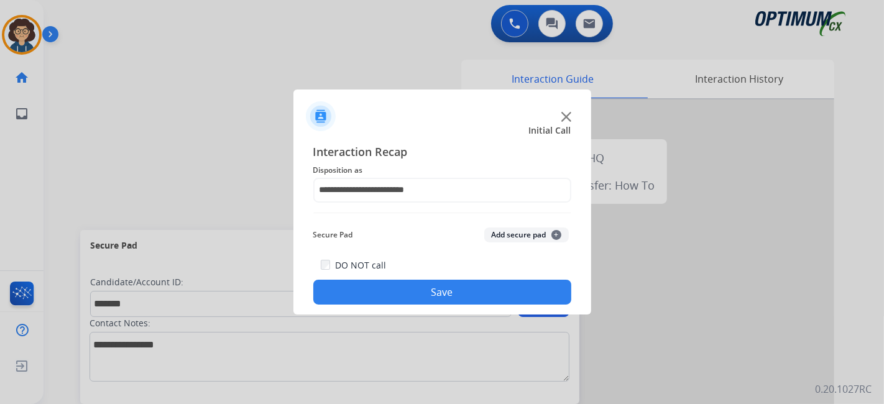
click at [502, 237] on button "Add secure pad +" at bounding box center [526, 235] width 85 height 15
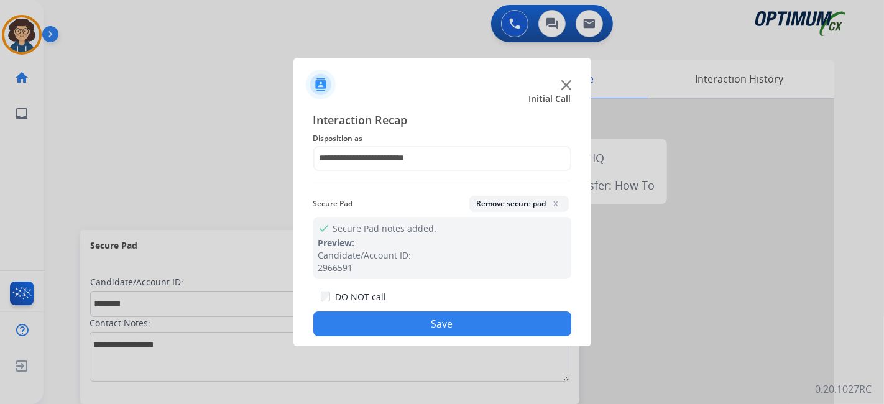
click at [471, 320] on button "Save" at bounding box center [442, 324] width 258 height 25
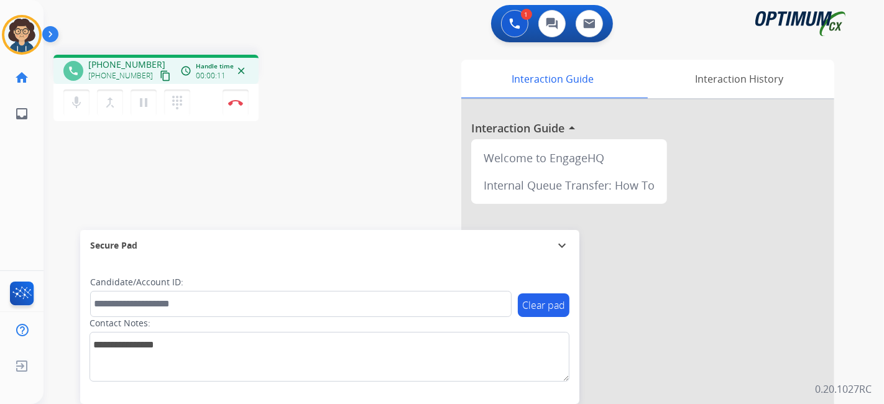
click at [160, 76] on mat-icon "content_copy" at bounding box center [165, 75] width 11 height 11
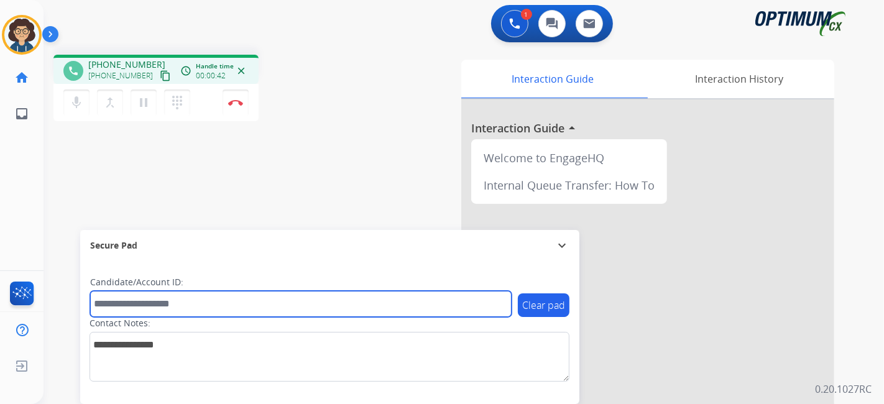
click at [280, 313] on input "text" at bounding box center [301, 304] width 422 height 26
paste input "*******"
type input "*******"
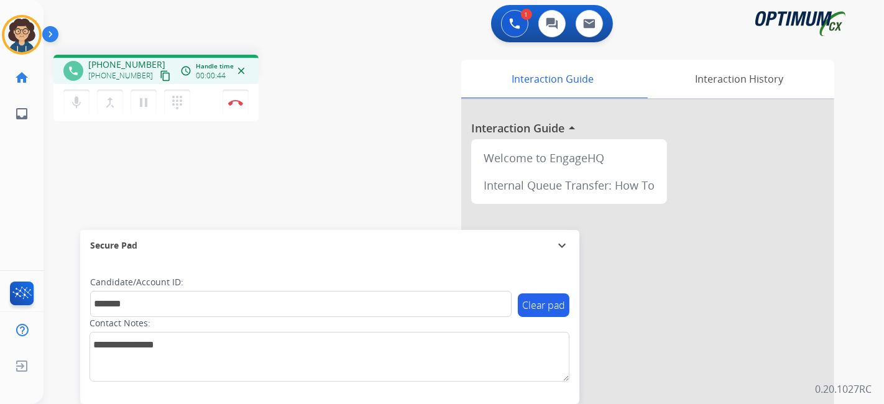
click at [348, 159] on div "phone [PHONE_NUMBER] [PHONE_NUMBER] content_copy access_time Call metrics Queue…" at bounding box center [449, 304] width 811 height 519
click at [237, 102] on img at bounding box center [235, 102] width 15 height 6
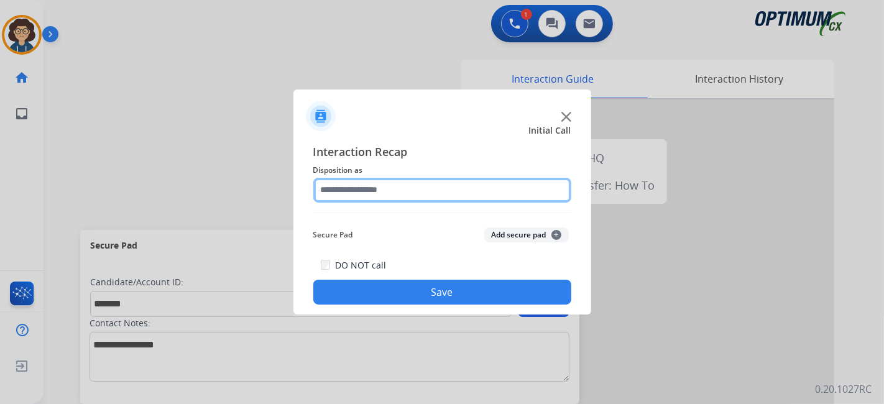
click at [448, 188] on input "text" at bounding box center [442, 190] width 258 height 25
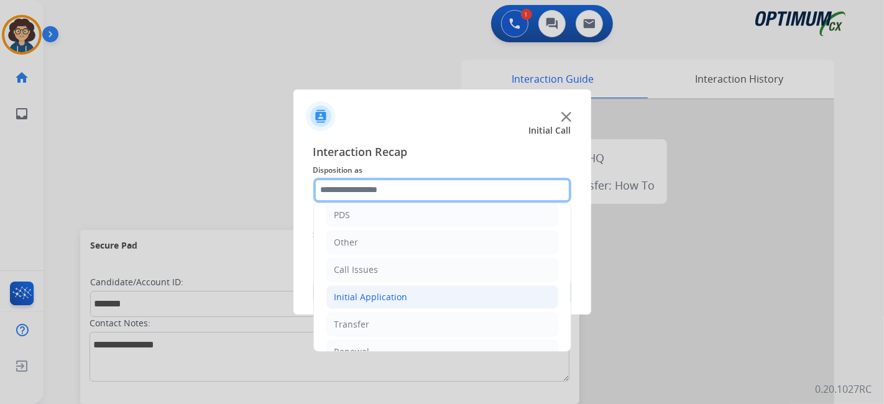
scroll to position [81, 0]
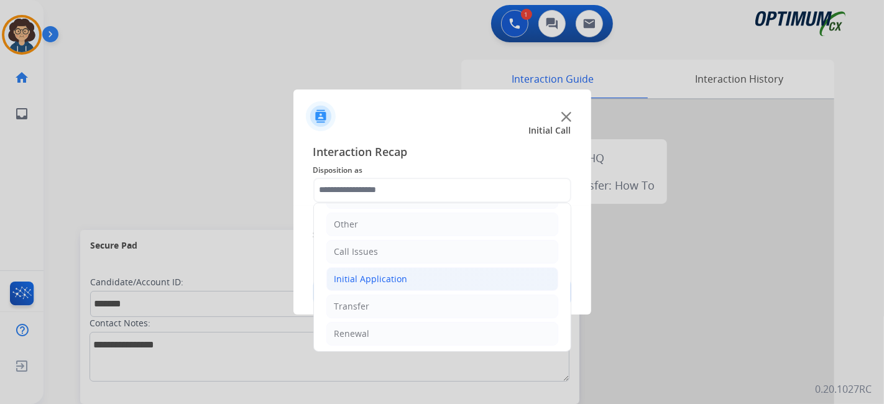
click at [461, 282] on li "Initial Application" at bounding box center [442, 279] width 232 height 24
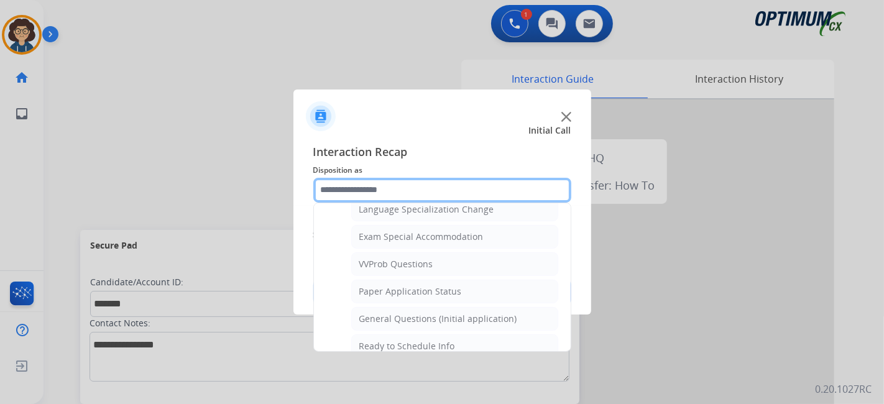
scroll to position [643, 0]
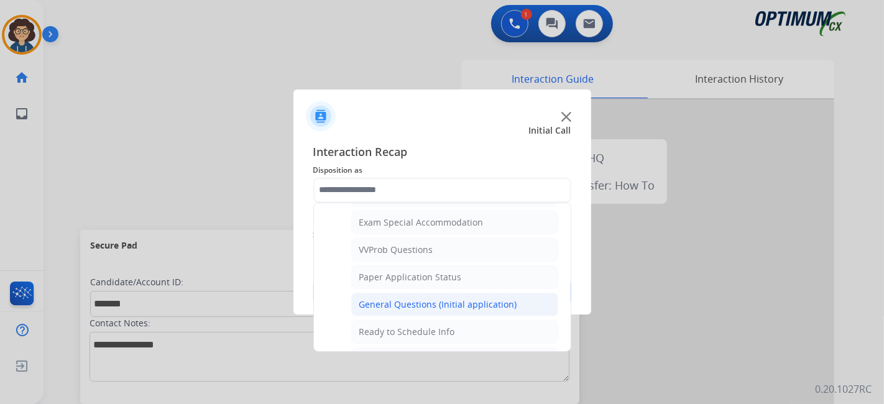
click at [495, 298] on div "General Questions (Initial application)" at bounding box center [438, 304] width 158 height 12
type input "**********"
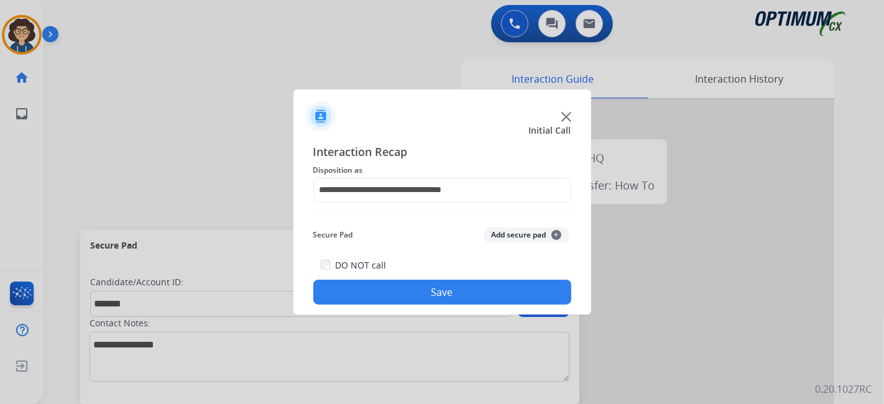
click at [524, 239] on button "Add secure pad +" at bounding box center [526, 235] width 85 height 15
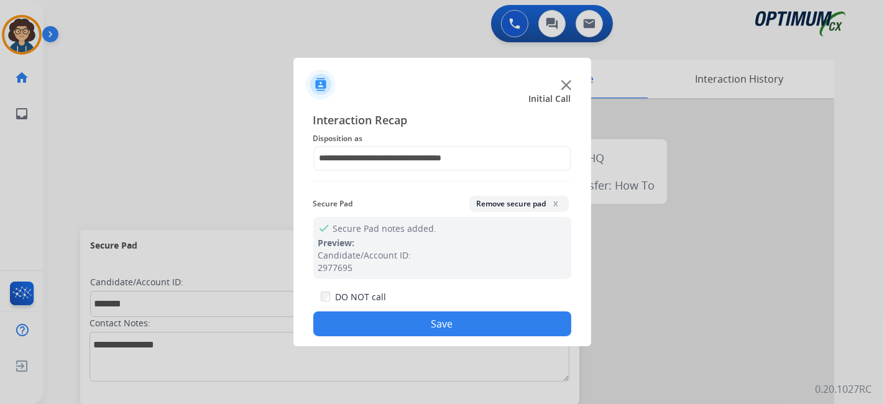
click at [474, 315] on button "Save" at bounding box center [442, 324] width 258 height 25
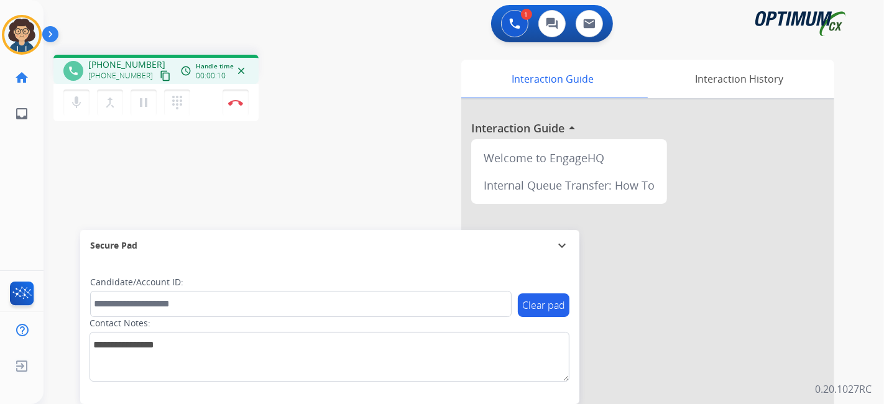
click at [160, 72] on mat-icon "content_copy" at bounding box center [165, 75] width 11 height 11
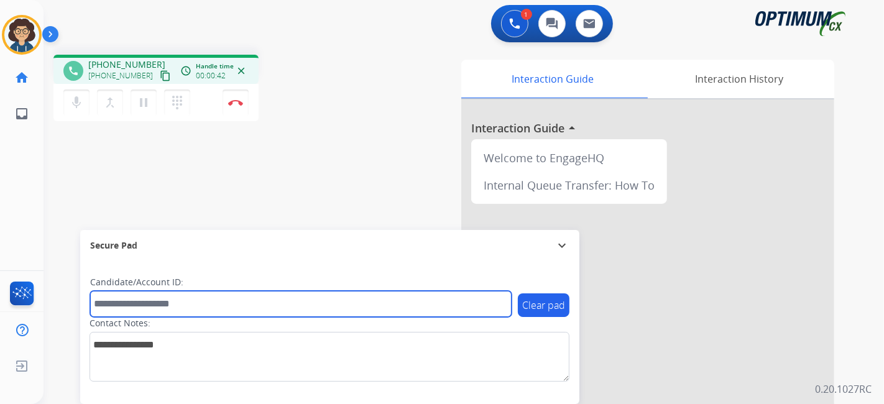
click at [194, 303] on input "text" at bounding box center [301, 304] width 422 height 26
paste input "*******"
type input "*******"
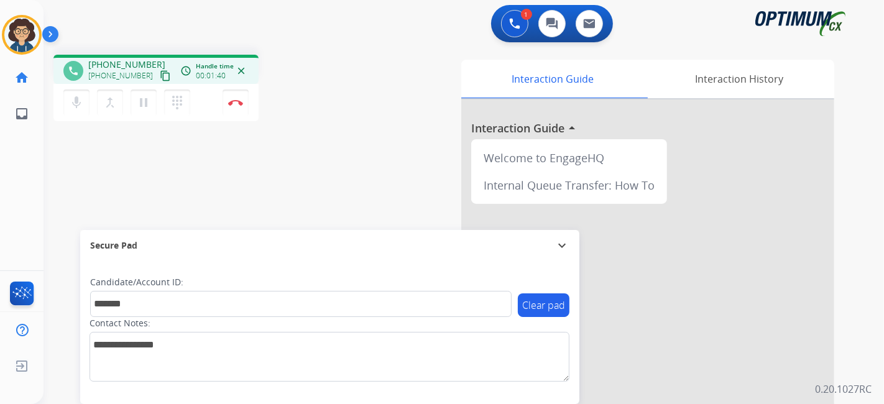
drag, startPoint x: 341, startPoint y: 171, endPoint x: 293, endPoint y: 0, distance: 177.6
click at [339, 164] on div "phone [PHONE_NUMBER] [PHONE_NUMBER] content_copy access_time Call metrics Queue…" at bounding box center [449, 304] width 811 height 519
click at [131, 187] on div "phone [PHONE_NUMBER] [PHONE_NUMBER] content_copy access_time Call metrics Queue…" at bounding box center [449, 304] width 811 height 519
drag, startPoint x: 254, startPoint y: 102, endPoint x: 246, endPoint y: 101, distance: 7.5
click at [246, 101] on div "mic Mute merge_type Bridge pause Hold dialpad Dialpad Disconnect" at bounding box center [155, 102] width 205 height 37
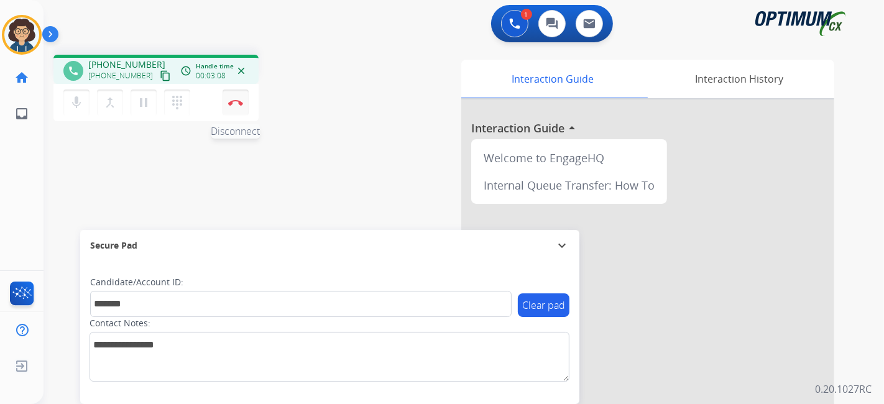
click at [246, 101] on button "Disconnect" at bounding box center [236, 103] width 26 height 26
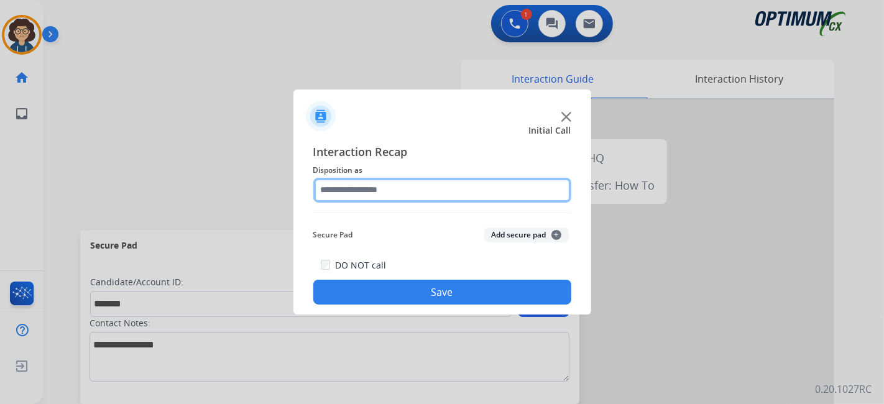
click at [486, 191] on input "text" at bounding box center [442, 190] width 258 height 25
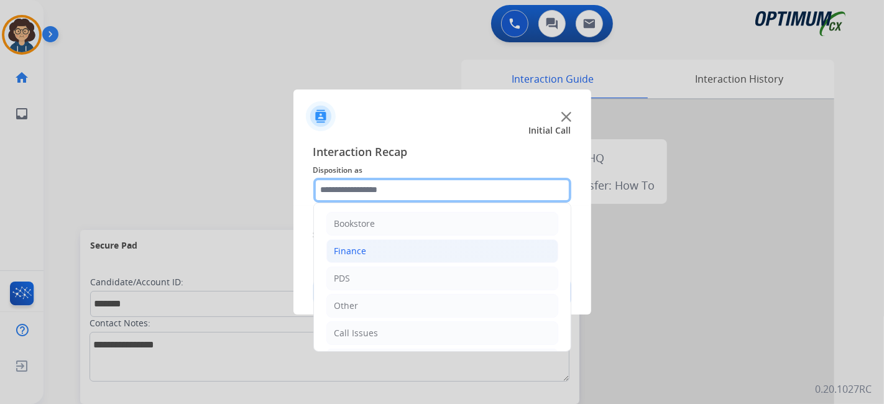
scroll to position [81, 0]
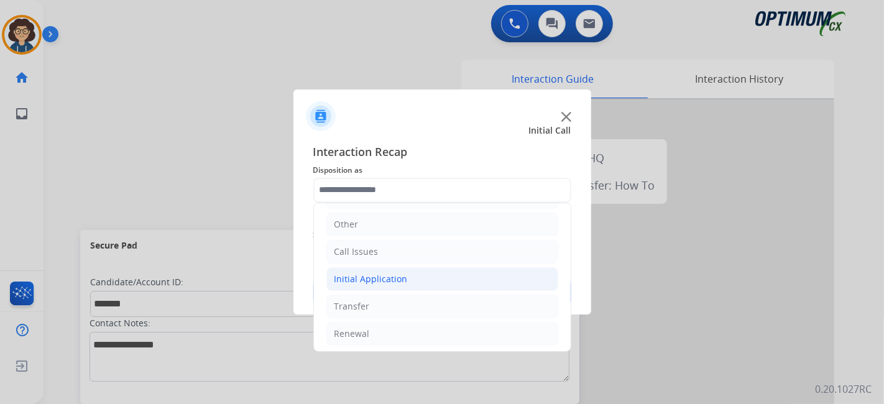
click at [406, 277] on li "Initial Application" at bounding box center [442, 279] width 232 height 24
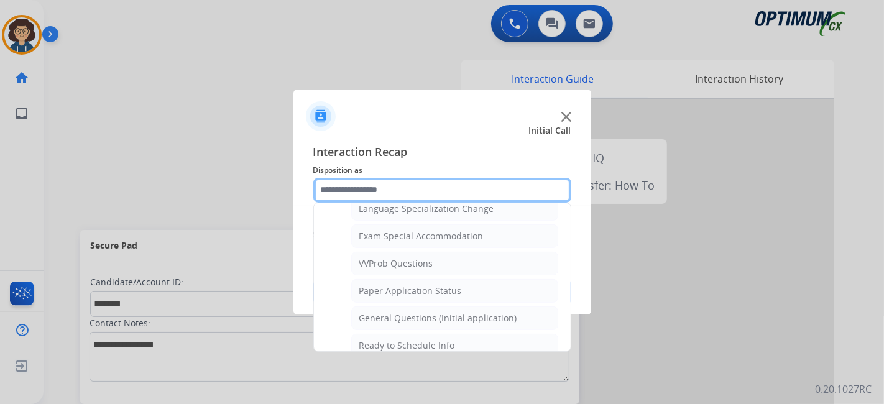
scroll to position [637, 0]
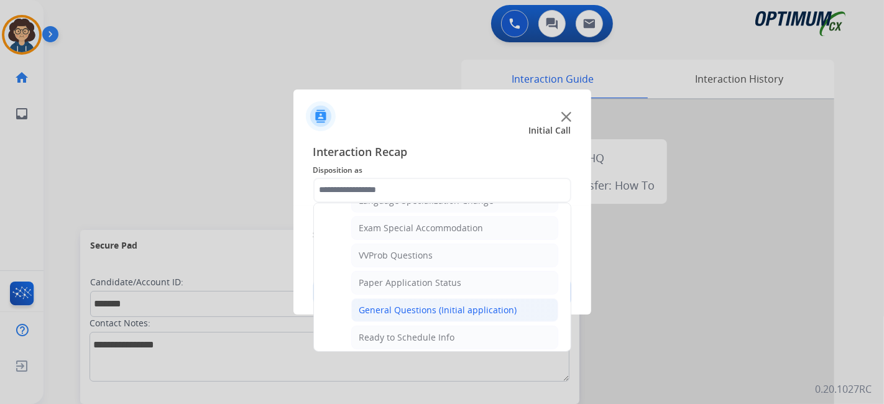
click at [513, 303] on li "General Questions (Initial application)" at bounding box center [454, 310] width 207 height 24
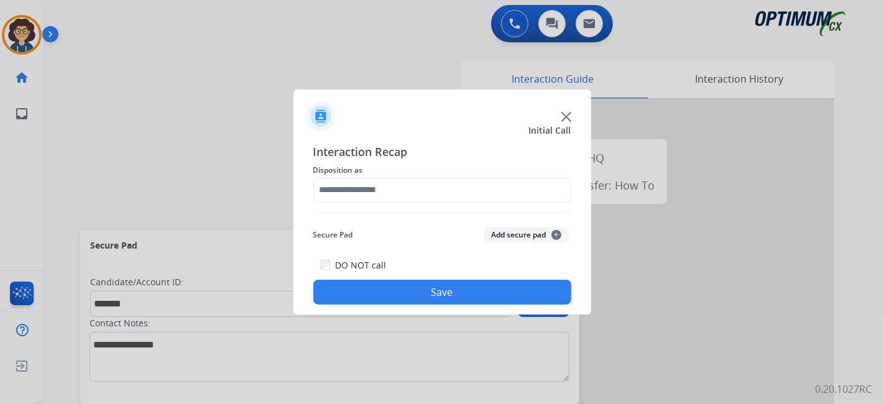
type input "**********"
click at [515, 235] on button "Add secure pad +" at bounding box center [526, 235] width 85 height 15
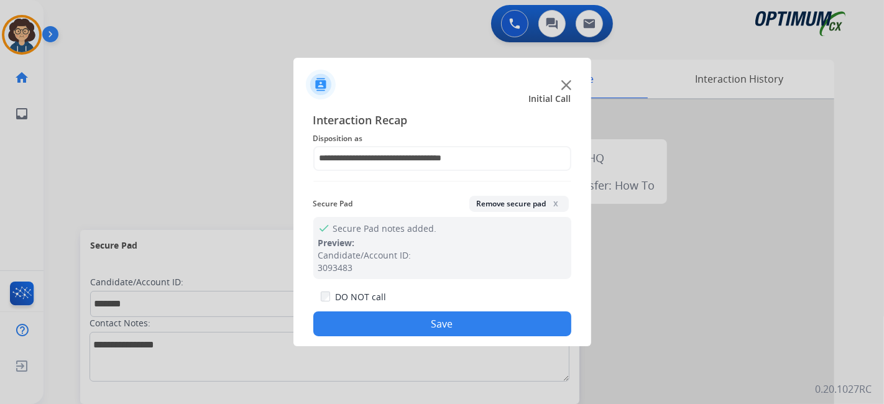
drag, startPoint x: 448, startPoint y: 340, endPoint x: 448, endPoint y: 325, distance: 14.9
click at [448, 336] on div "**********" at bounding box center [443, 224] width 298 height 246
click at [448, 325] on button "Save" at bounding box center [442, 324] width 258 height 25
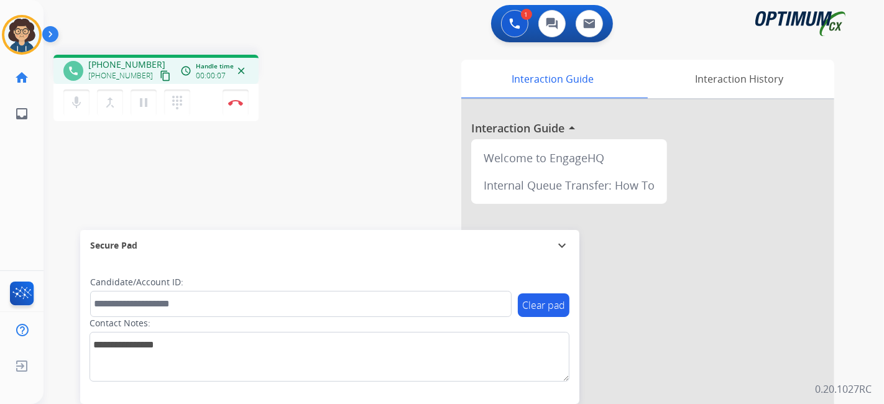
drag, startPoint x: 154, startPoint y: 80, endPoint x: 183, endPoint y: 36, distance: 52.1
click at [158, 75] on button "content_copy" at bounding box center [165, 75] width 15 height 15
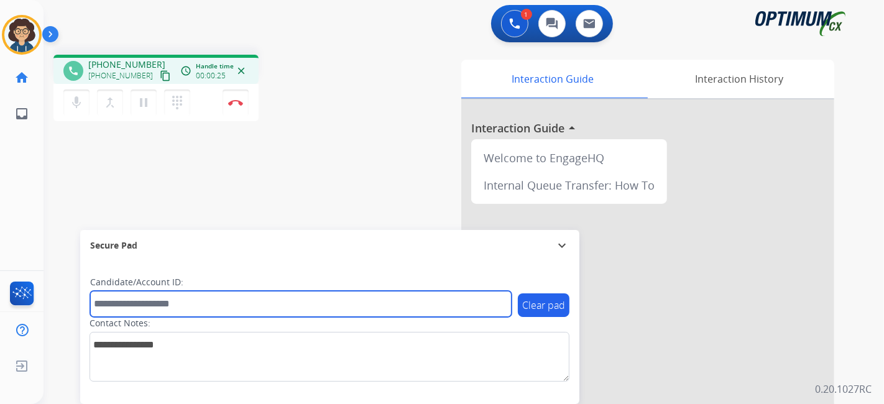
click at [165, 302] on input "text" at bounding box center [301, 304] width 422 height 26
paste input "*******"
type input "*******"
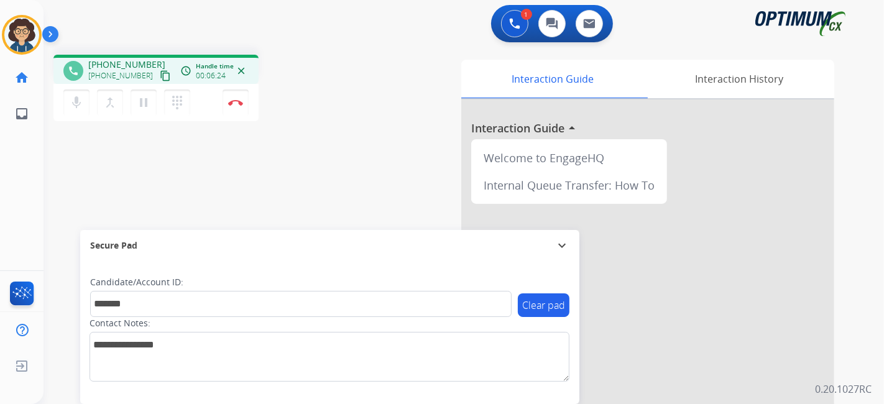
click at [321, 75] on div "phone [PHONE_NUMBER] [PHONE_NUMBER] content_copy access_time Call metrics Queue…" at bounding box center [209, 90] width 313 height 70
click at [241, 103] on img at bounding box center [235, 102] width 15 height 6
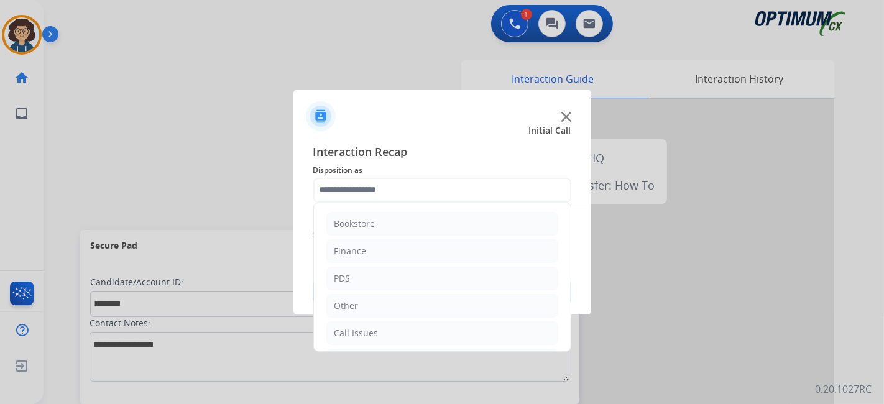
click at [387, 187] on input "text" at bounding box center [442, 190] width 258 height 25
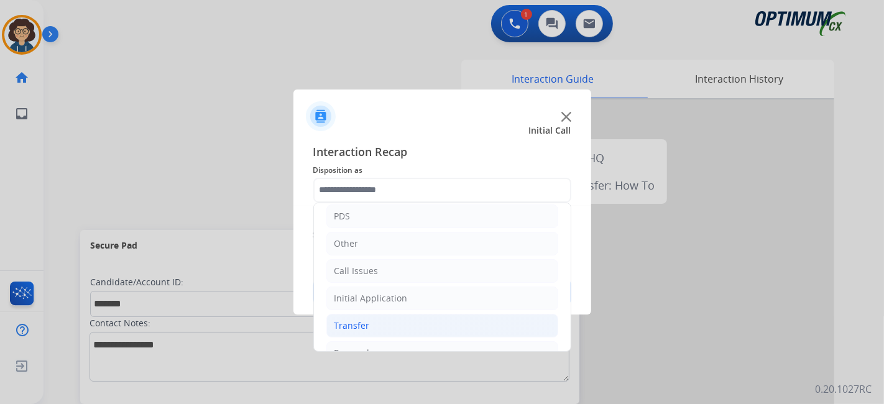
scroll to position [81, 0]
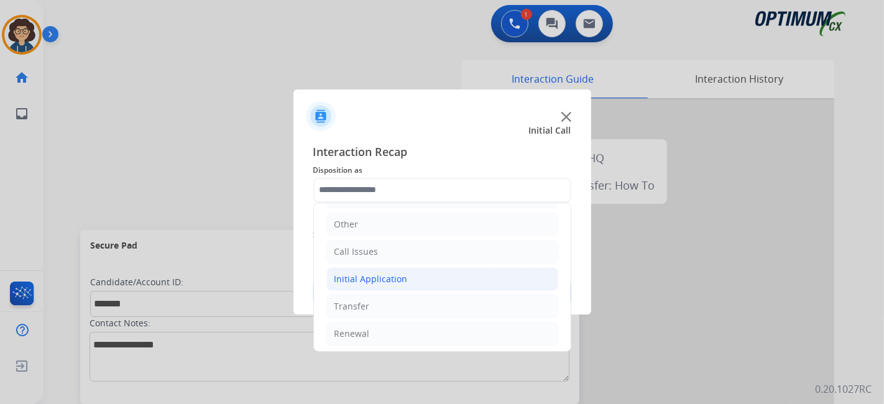
drag, startPoint x: 414, startPoint y: 277, endPoint x: 538, endPoint y: 263, distance: 125.2
click at [415, 277] on li "Initial Application" at bounding box center [442, 279] width 232 height 24
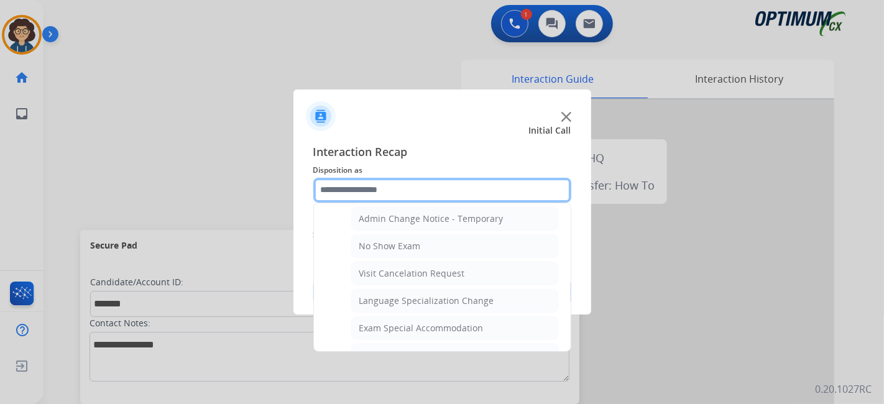
scroll to position [554, 0]
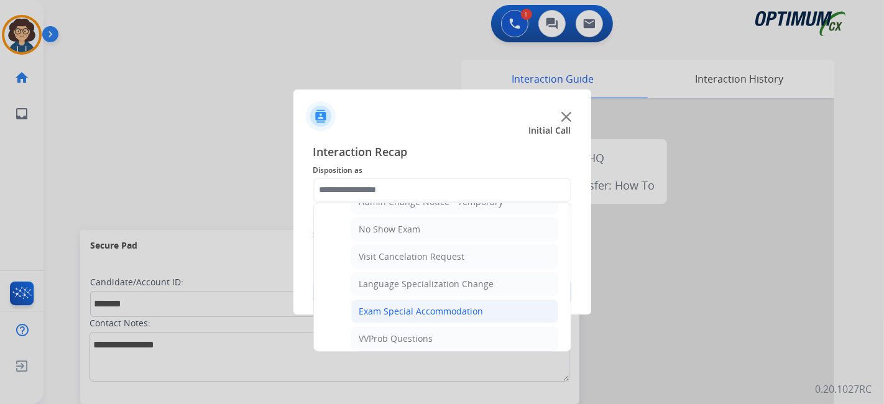
click at [499, 300] on li "Exam Special Accommodation" at bounding box center [454, 312] width 207 height 24
type input "**********"
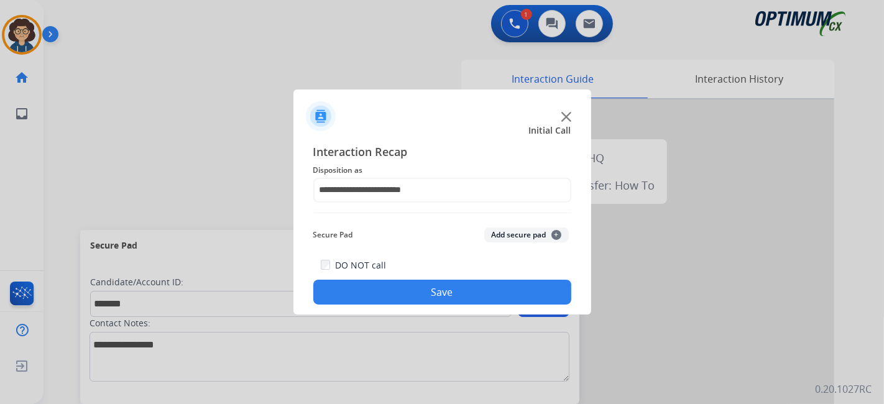
click at [531, 236] on button "Add secure pad +" at bounding box center [526, 235] width 85 height 15
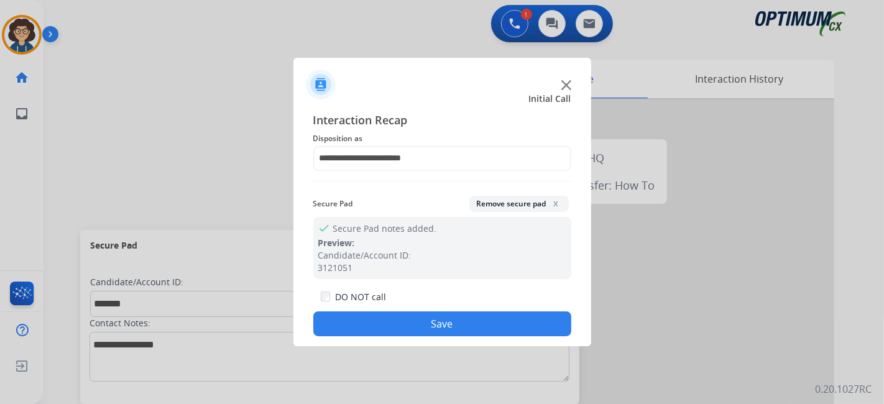
click at [497, 318] on button "Save" at bounding box center [442, 324] width 258 height 25
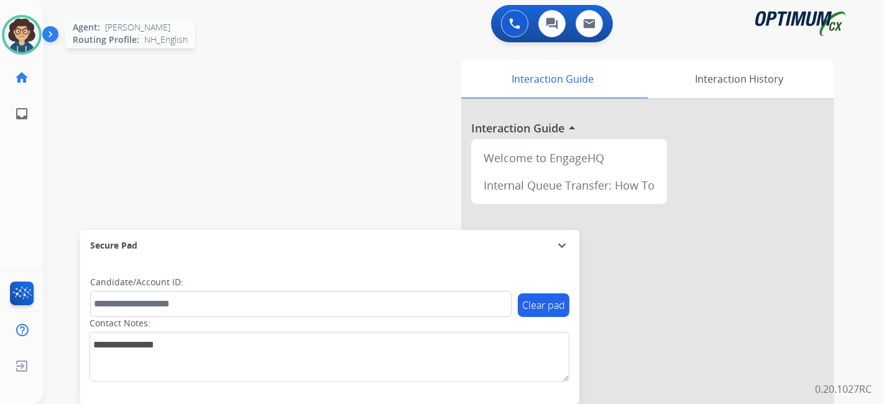
click at [23, 43] on img at bounding box center [21, 34] width 35 height 35
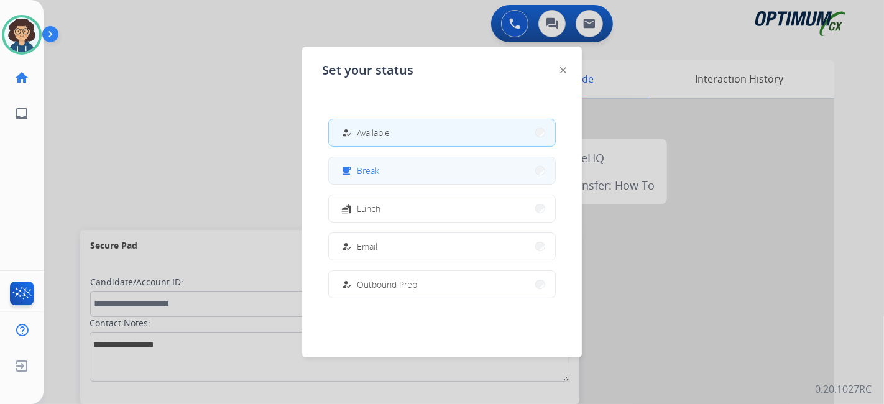
click at [396, 172] on button "free_breakfast Break" at bounding box center [442, 170] width 226 height 27
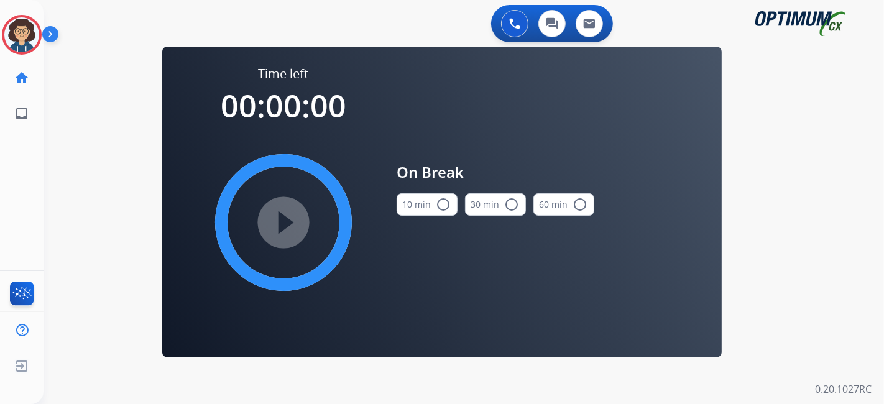
click at [414, 207] on button "10 min radio_button_unchecked" at bounding box center [427, 204] width 61 height 22
click at [291, 216] on mat-icon "play_circle_filled" at bounding box center [283, 222] width 15 height 15
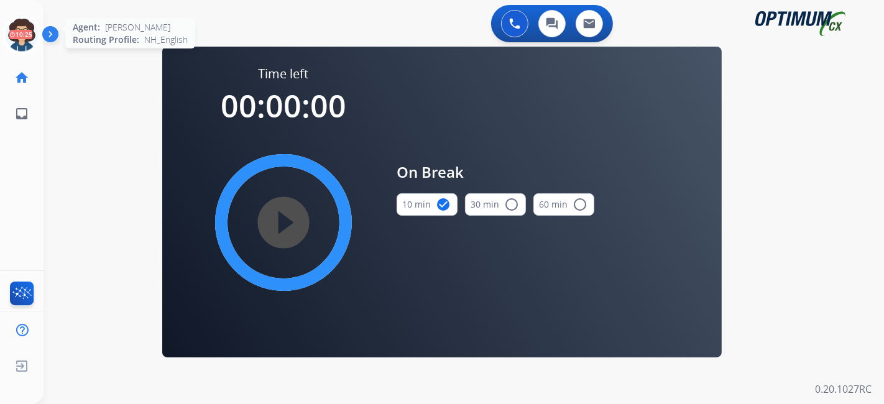
click at [10, 29] on icon at bounding box center [22, 35] width 40 height 40
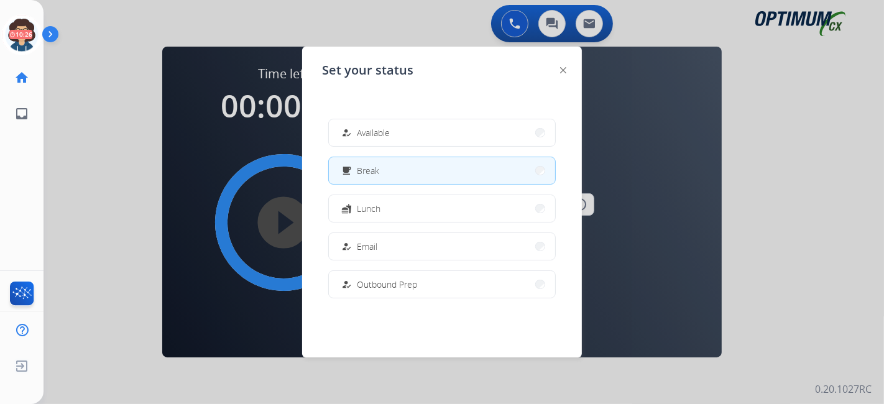
drag, startPoint x: 361, startPoint y: 168, endPoint x: 364, endPoint y: 162, distance: 7.0
click at [362, 165] on span "Break" at bounding box center [368, 170] width 22 height 13
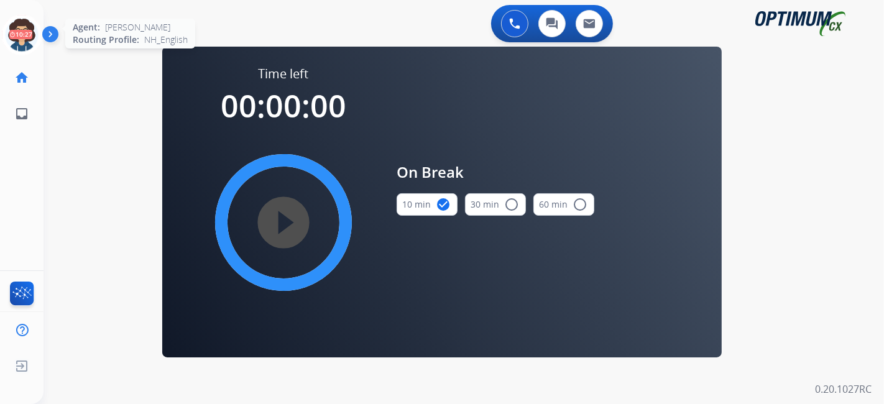
click at [19, 34] on icon at bounding box center [22, 35] width 40 height 40
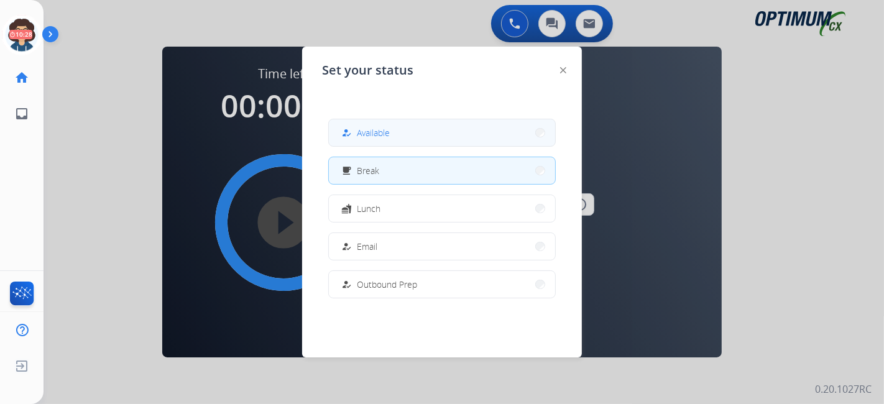
click at [387, 131] on span "Available" at bounding box center [373, 132] width 33 height 13
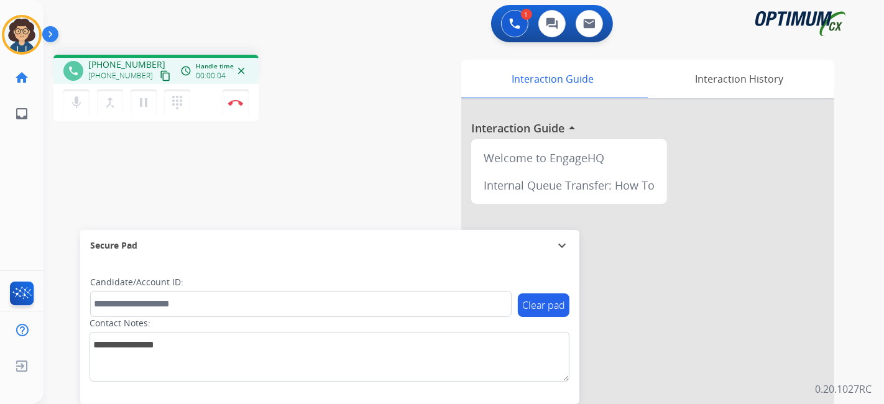
click at [160, 80] on mat-icon "content_copy" at bounding box center [165, 75] width 11 height 11
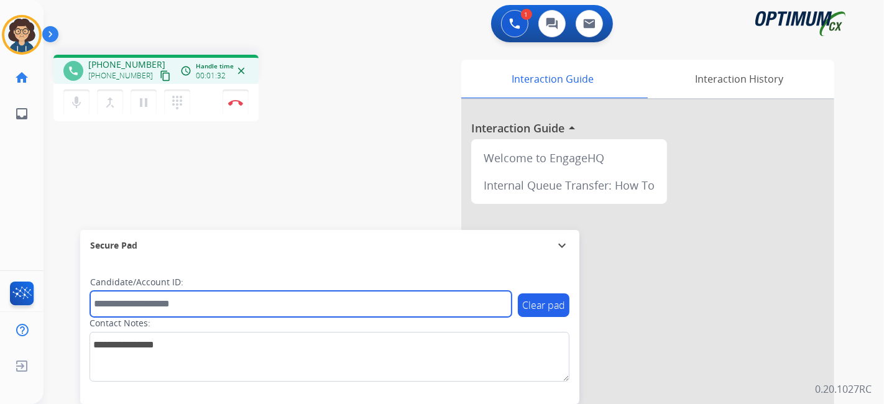
click at [160, 303] on input "text" at bounding box center [301, 304] width 422 height 26
paste input "*******"
type input "*******"
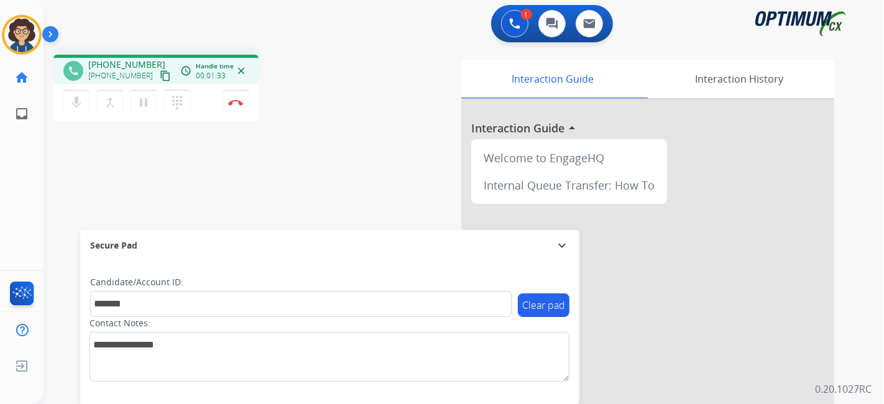
click at [238, 195] on div "phone [PHONE_NUMBER] [PHONE_NUMBER] content_copy access_time Call metrics Queue…" at bounding box center [449, 304] width 811 height 519
click at [353, 129] on div "phone [PHONE_NUMBER] [PHONE_NUMBER] content_copy access_time Call metrics Queue…" at bounding box center [449, 304] width 811 height 519
click at [355, 187] on div "phone [PHONE_NUMBER] [PHONE_NUMBER] content_copy access_time Call metrics Queue…" at bounding box center [449, 304] width 811 height 519
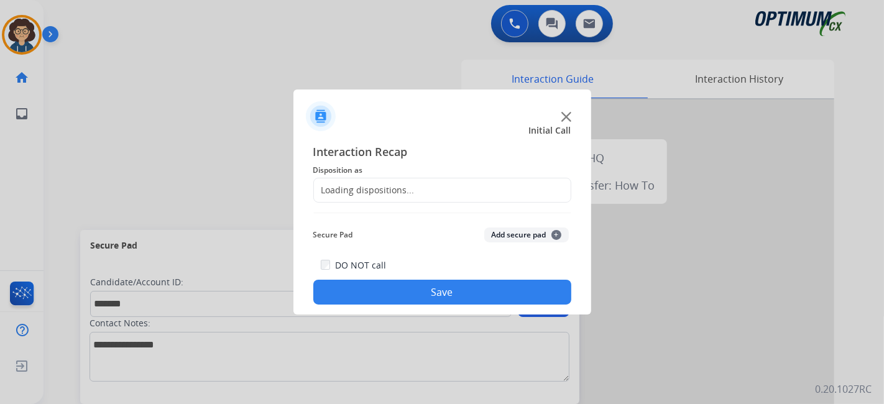
drag, startPoint x: 243, startPoint y: 103, endPoint x: 458, endPoint y: 224, distance: 247.3
click at [399, 193] on div "Loading dispositions..." at bounding box center [364, 190] width 101 height 12
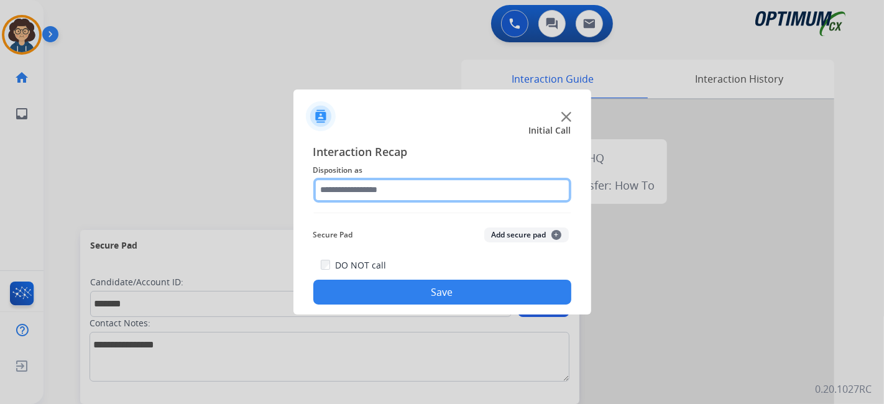
click at [399, 193] on input "text" at bounding box center [442, 190] width 258 height 25
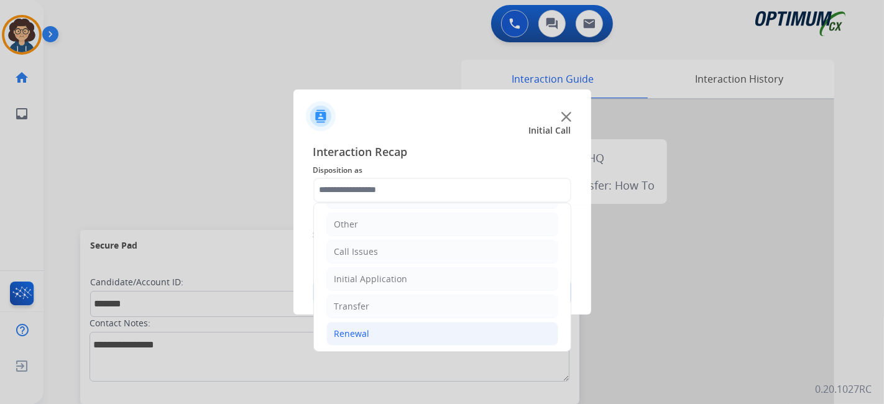
click at [397, 322] on li "Renewal" at bounding box center [442, 334] width 232 height 24
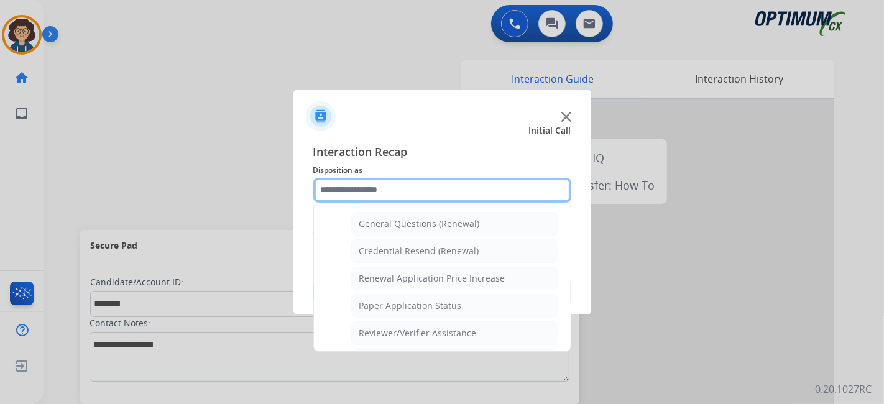
scroll to position [364, 0]
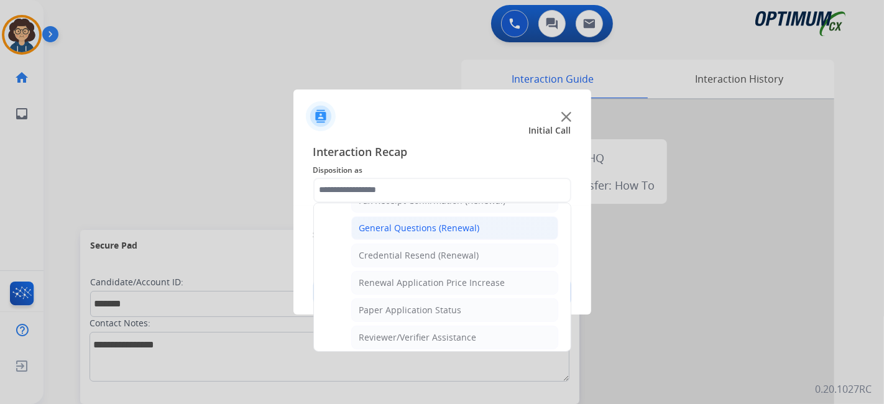
click at [501, 231] on li "General Questions (Renewal)" at bounding box center [454, 228] width 207 height 24
type input "**********"
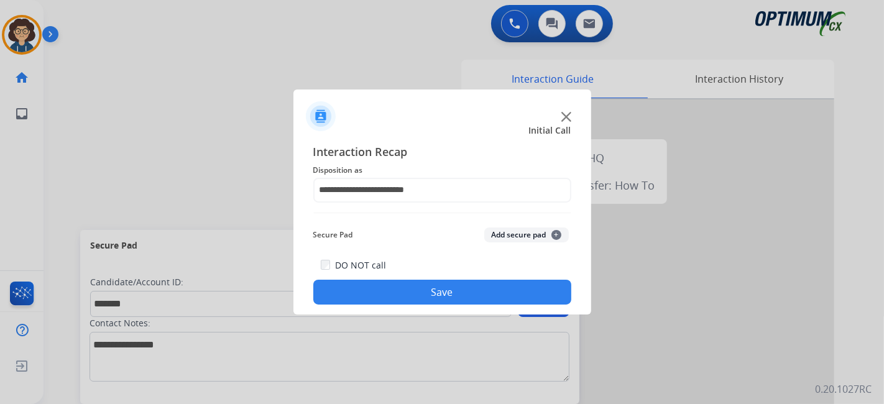
click at [501, 231] on button "Add secure pad +" at bounding box center [526, 235] width 85 height 15
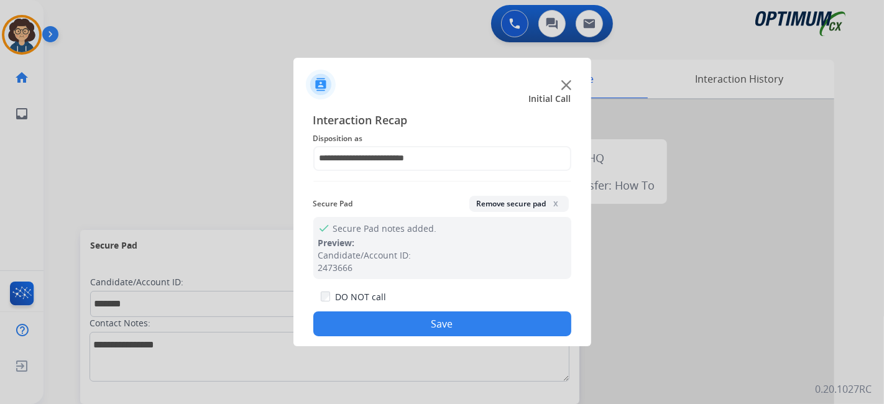
click at [430, 317] on button "Save" at bounding box center [442, 324] width 258 height 25
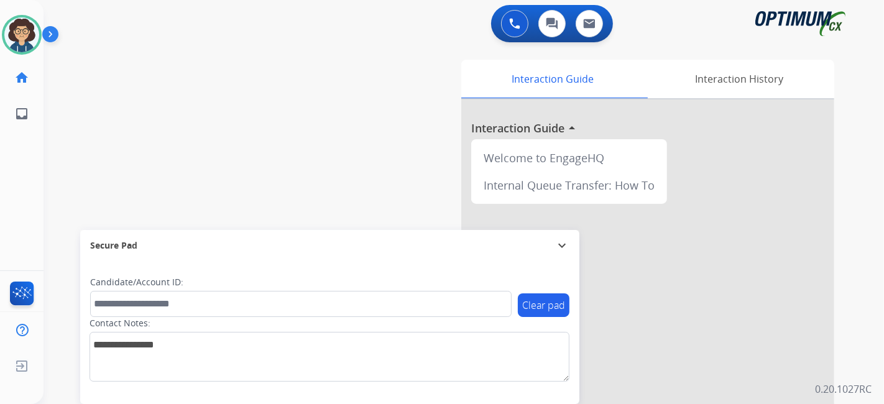
click at [298, 95] on div "swap_horiz Break voice bridge close_fullscreen Connect 3-Way Call merge_type Se…" at bounding box center [449, 304] width 811 height 519
click at [384, 144] on div "Interaction Guide Interaction History Interaction Guide arrow_drop_up Welcome t…" at bounding box center [602, 312] width 463 height 504
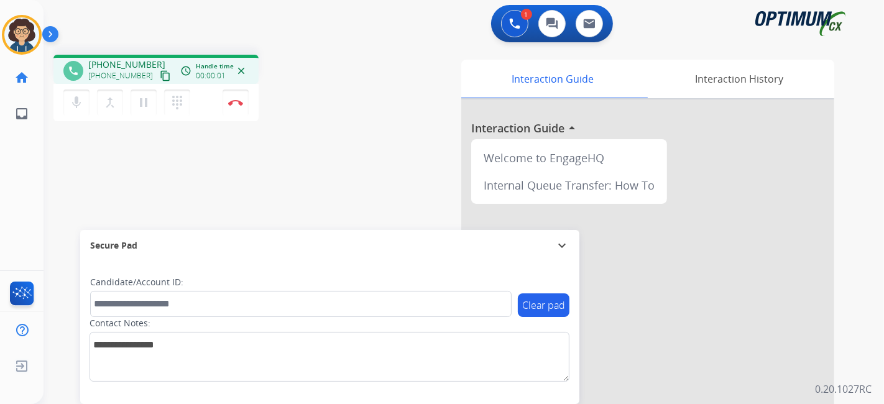
click at [160, 70] on mat-icon "content_copy" at bounding box center [165, 75] width 11 height 11
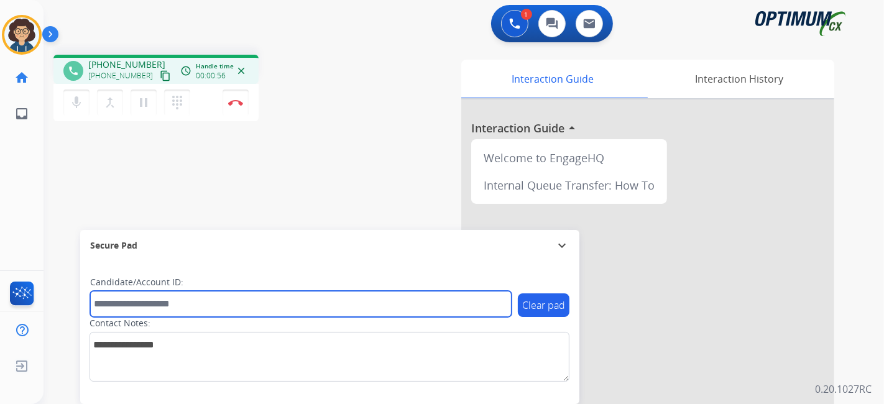
click at [193, 302] on input "text" at bounding box center [301, 304] width 422 height 26
paste input "*******"
type input "*******"
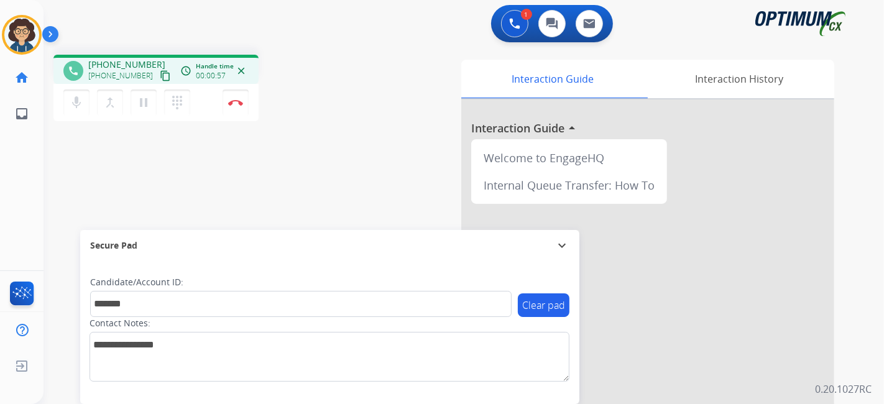
click at [272, 168] on div "phone [PHONE_NUMBER] [PHONE_NUMBER] content_copy access_time Call metrics Queue…" at bounding box center [449, 304] width 811 height 519
click at [244, 104] on button "Disconnect" at bounding box center [236, 103] width 26 height 26
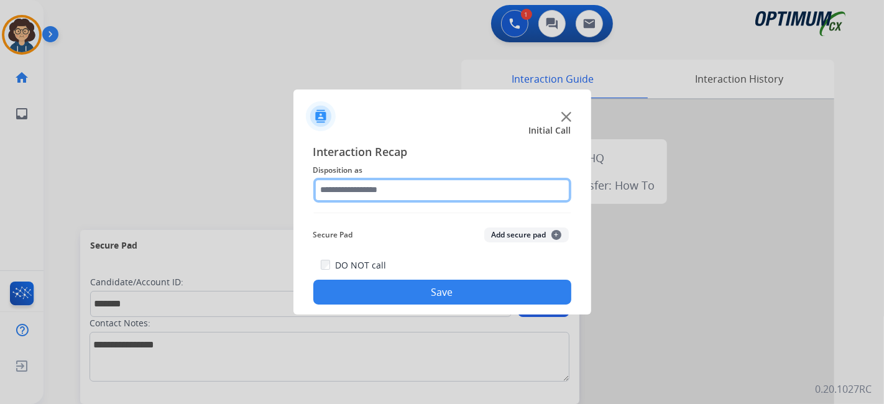
click at [414, 201] on input "text" at bounding box center [442, 190] width 258 height 25
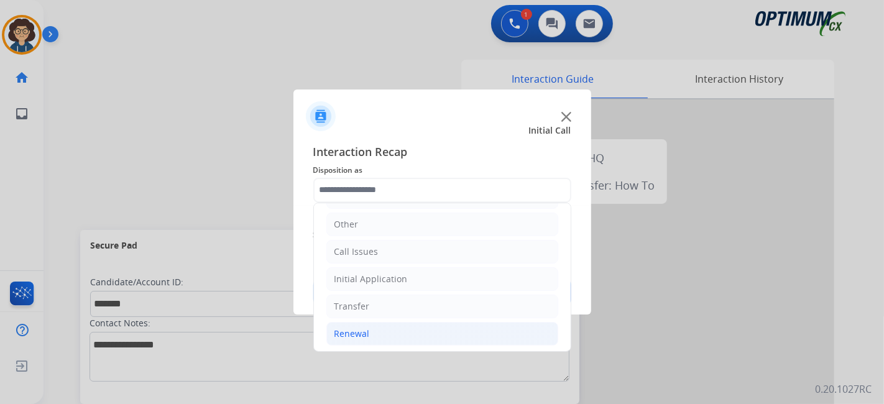
click at [396, 325] on li "Renewal" at bounding box center [442, 334] width 232 height 24
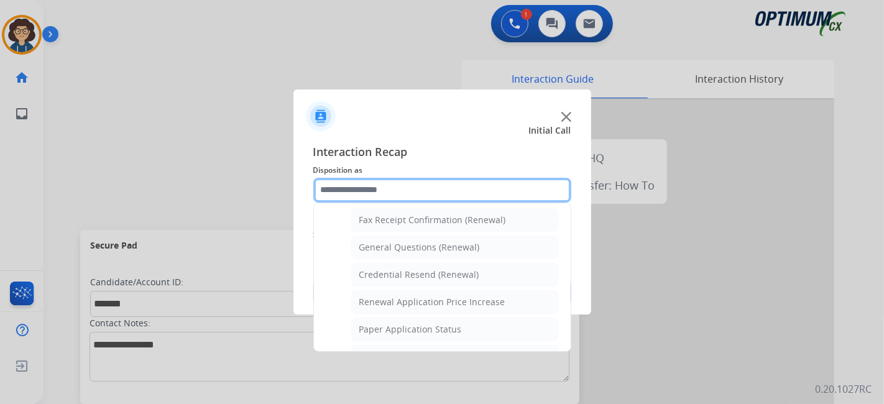
scroll to position [310, 0]
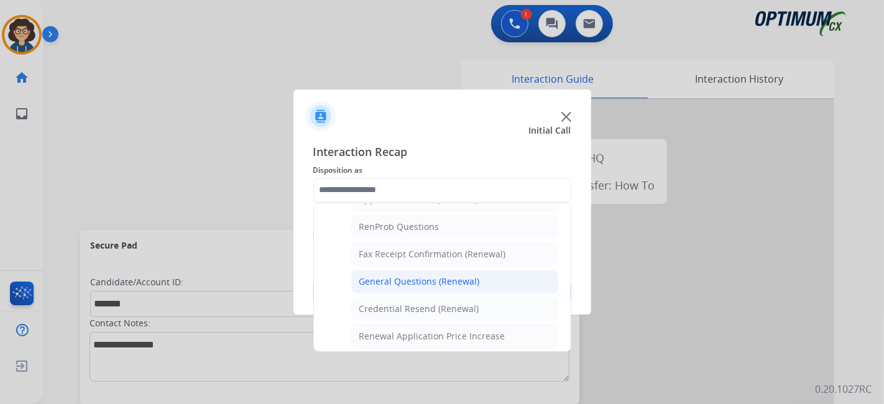
click at [473, 280] on div "General Questions (Renewal)" at bounding box center [419, 281] width 121 height 12
type input "**********"
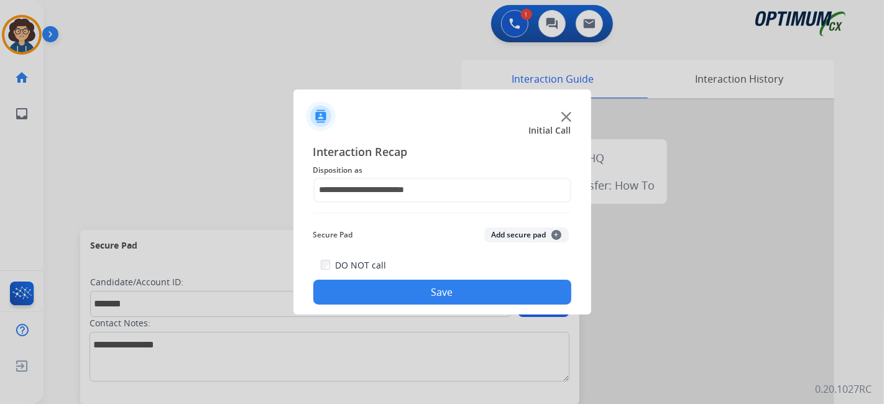
click at [519, 236] on button "Add secure pad +" at bounding box center [526, 235] width 85 height 15
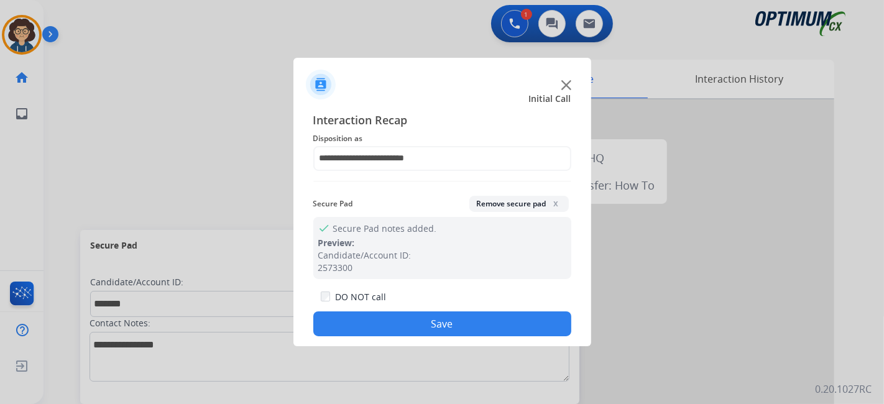
click at [465, 321] on button "Save" at bounding box center [442, 324] width 258 height 25
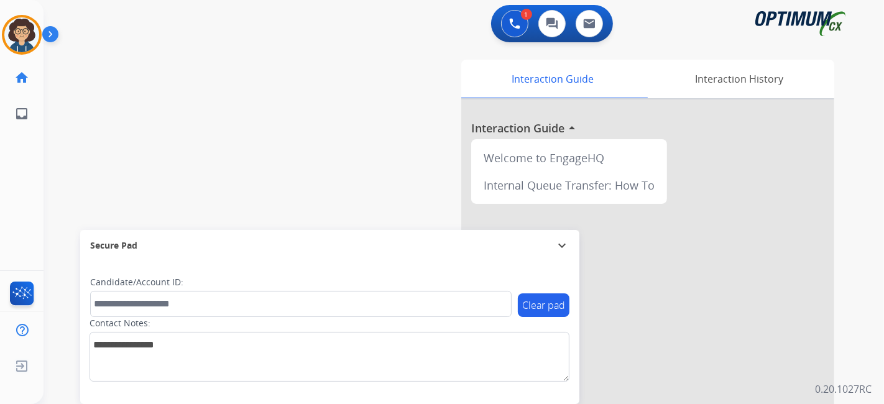
click at [301, 161] on div "swap_horiz Break voice bridge close_fullscreen Connect 3-Way Call merge_type Se…" at bounding box center [449, 304] width 811 height 519
click at [33, 42] on img at bounding box center [21, 34] width 35 height 35
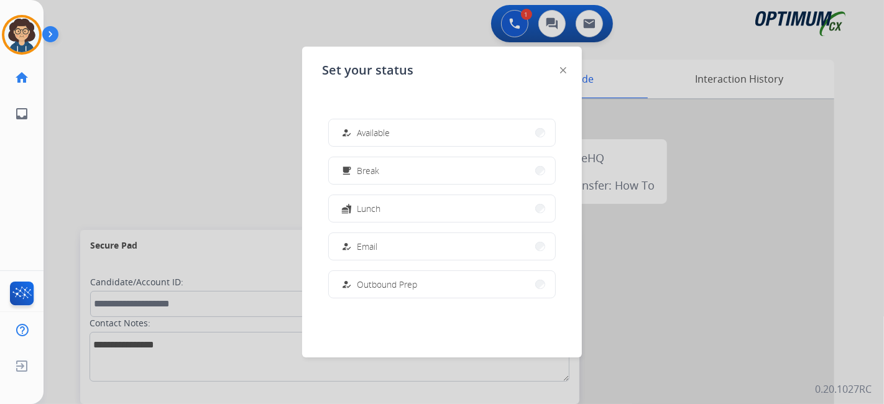
scroll to position [310, 0]
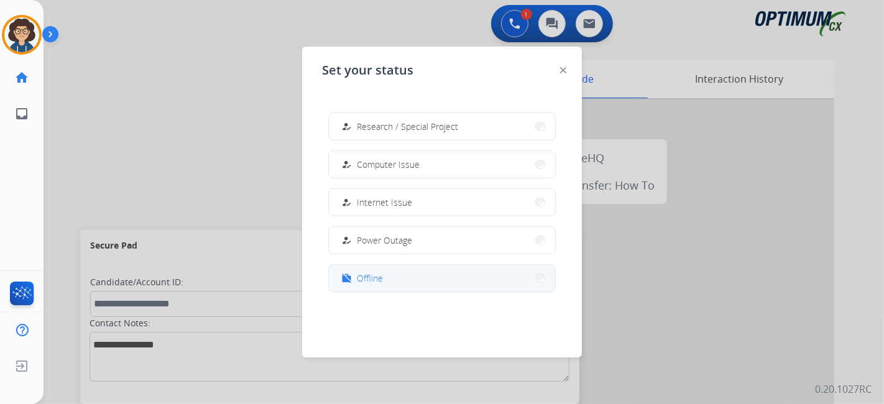
click at [438, 281] on button "work_off Offline" at bounding box center [442, 278] width 226 height 27
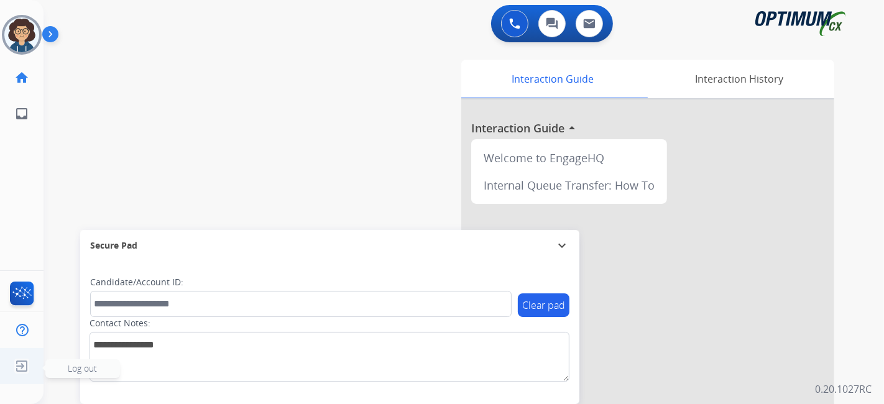
click at [25, 376] on img at bounding box center [22, 366] width 22 height 24
